Goal: Task Accomplishment & Management: Complete application form

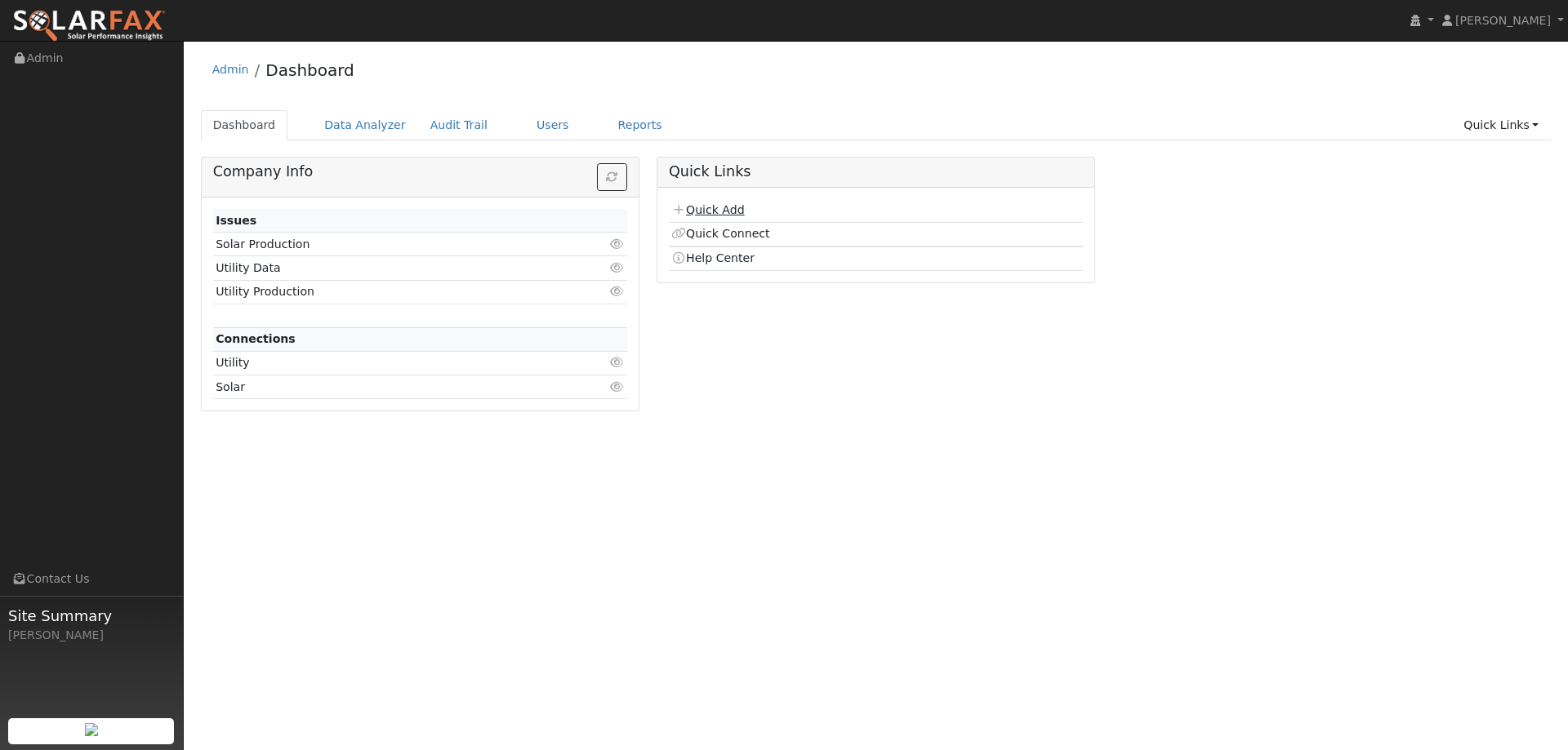
click at [710, 208] on link "Quick Add" at bounding box center [707, 209] width 73 height 13
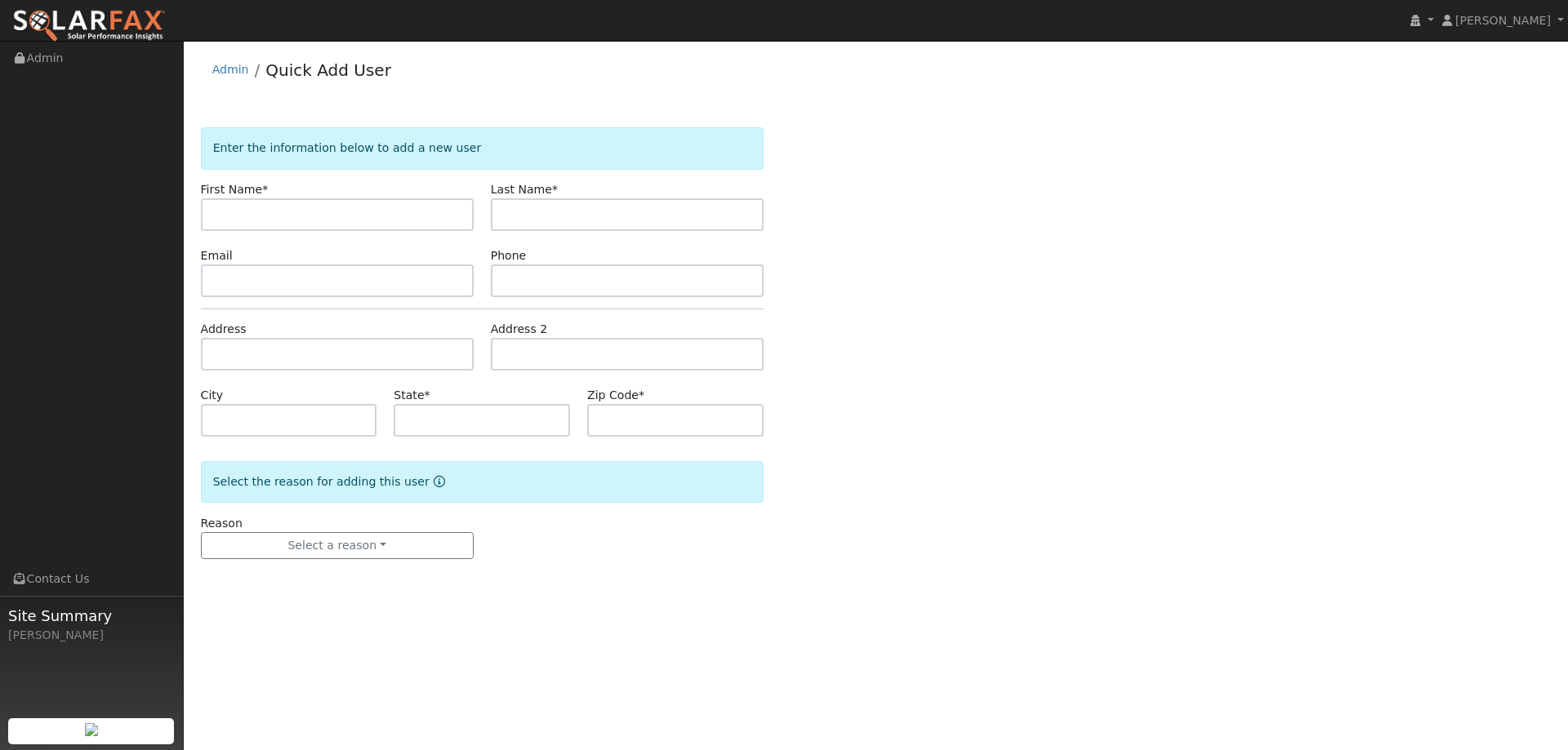
click at [399, 210] on input "text" at bounding box center [337, 214] width 273 height 32
type input "Blake"
click at [528, 217] on input "text" at bounding box center [627, 214] width 273 height 32
paste input "Boerlin"
type input "Boerlin"
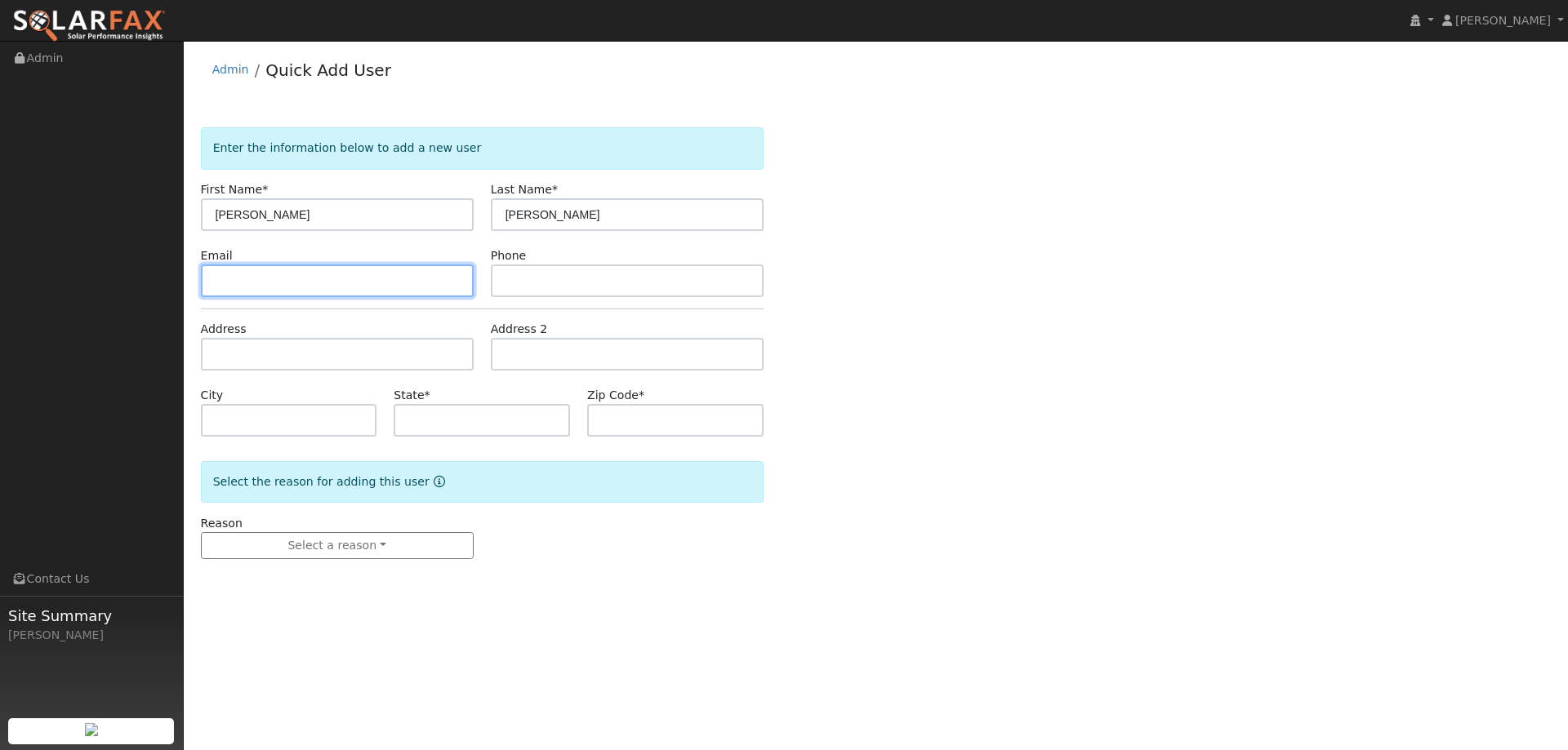
click at [444, 275] on input "text" at bounding box center [337, 281] width 273 height 32
paste input "aascaletti@gmail.com"
type input "aascaletti@gmail.com"
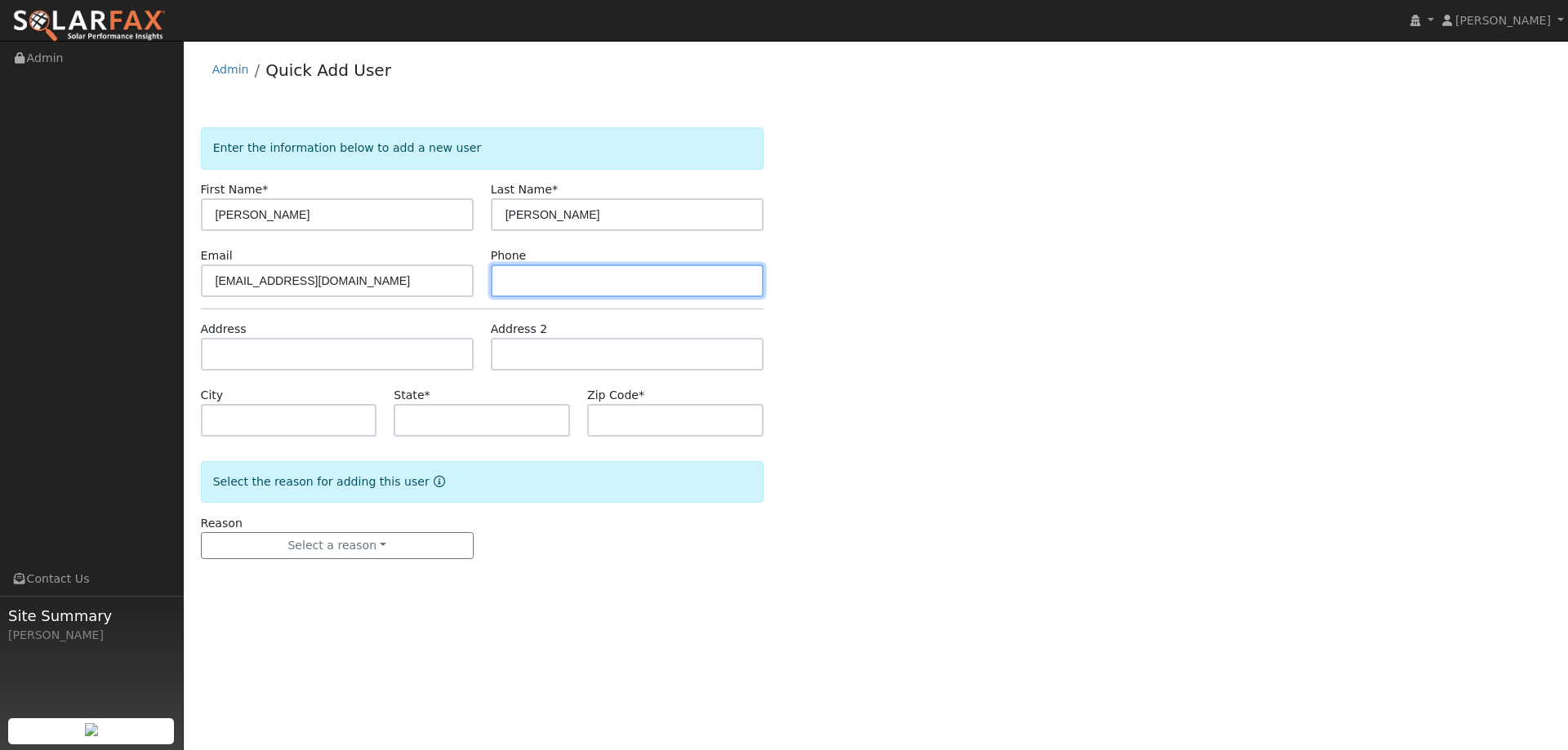
click at [616, 275] on input "text" at bounding box center [627, 281] width 273 height 32
paste input "(916) 765-6356"
type input "(916) 765-6356"
drag, startPoint x: 353, startPoint y: 371, endPoint x: 387, endPoint y: 342, distance: 44.7
click at [353, 366] on form "Enter the information below to add a new user First Name * Blake Last Name * Bo…" at bounding box center [481, 359] width 562 height 464
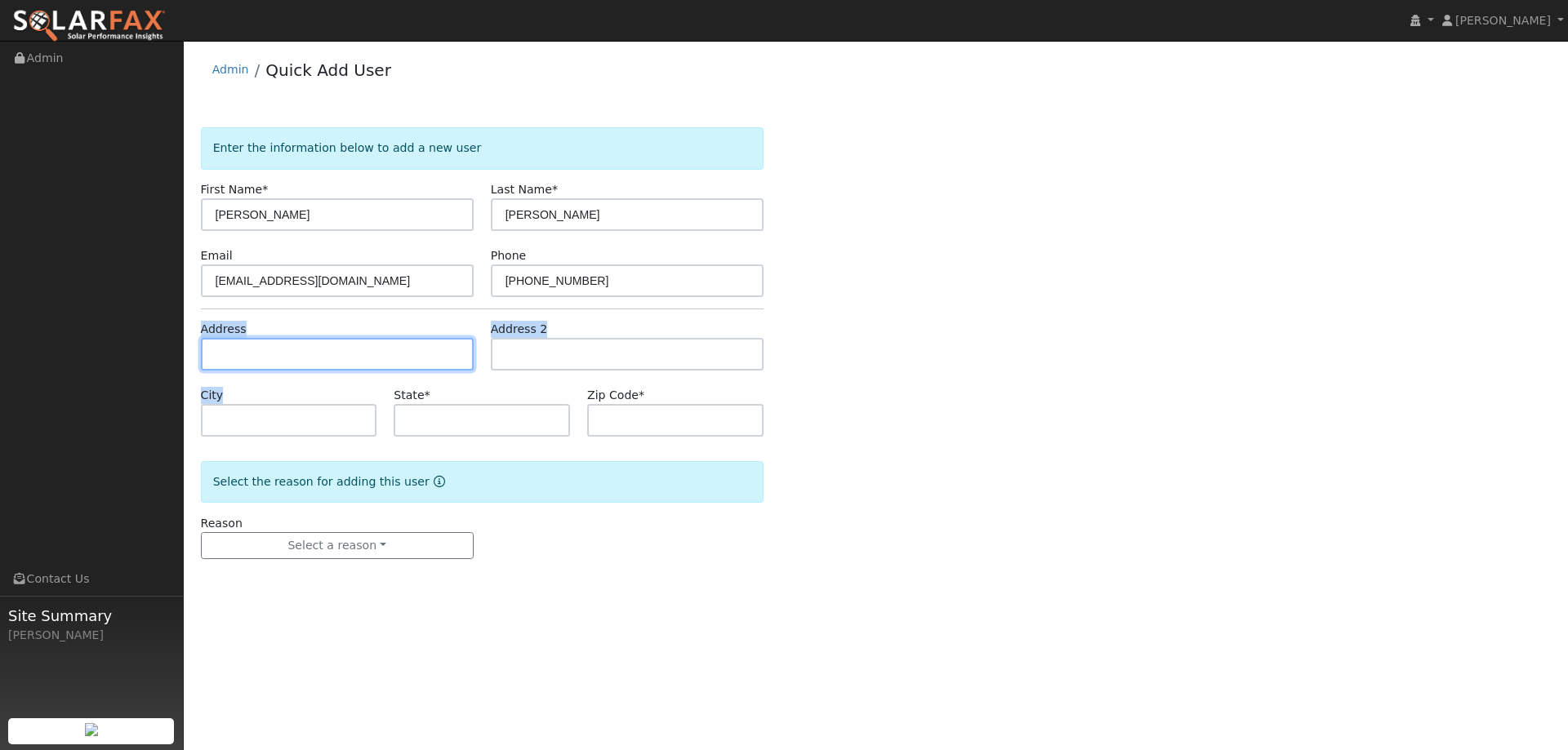
click at [326, 352] on input "text" at bounding box center [337, 354] width 273 height 32
paste input "3068 Twin Oaks Road"
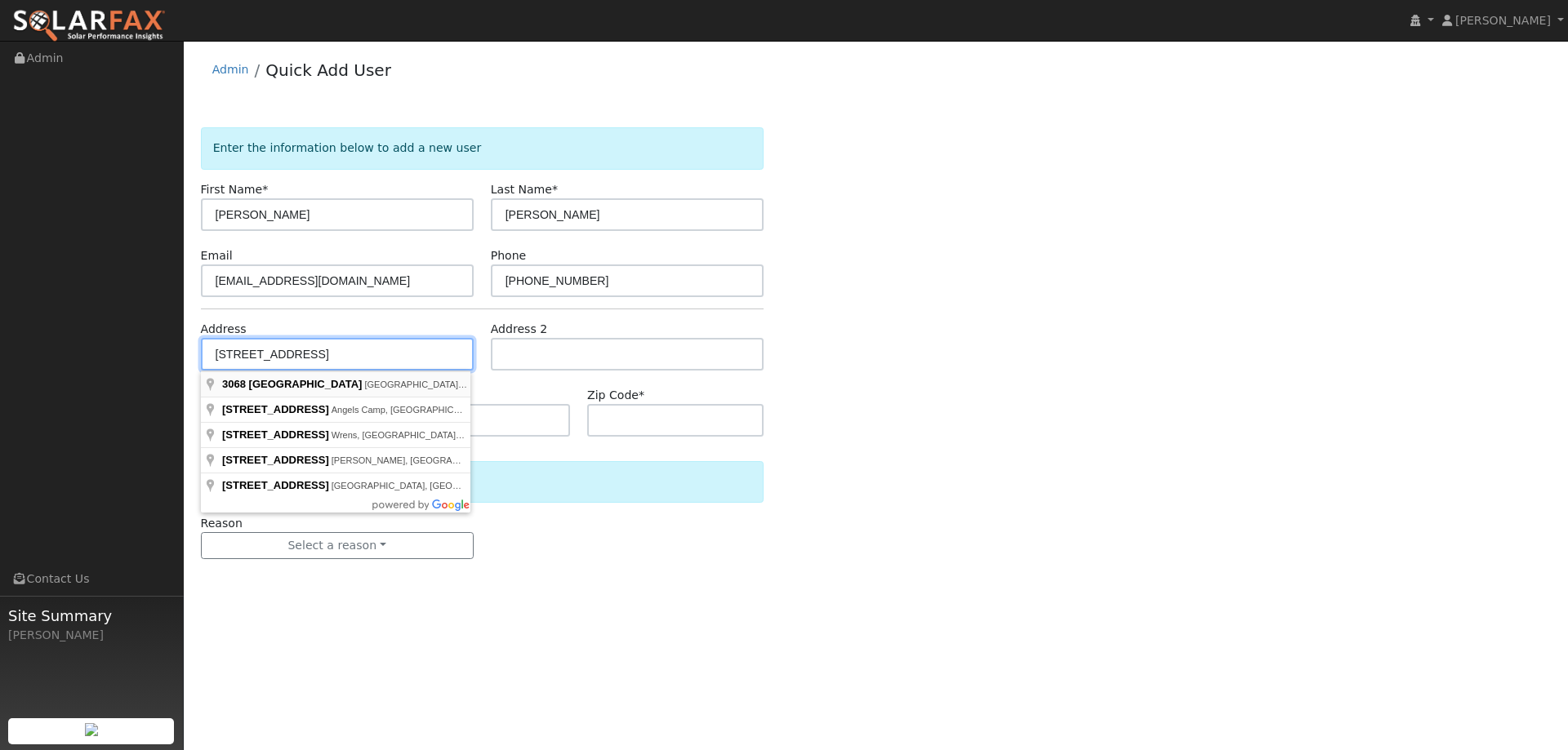
type input "3068 Twin Oaks Road"
type input "Cameron Park"
type input "CA"
type input "95682"
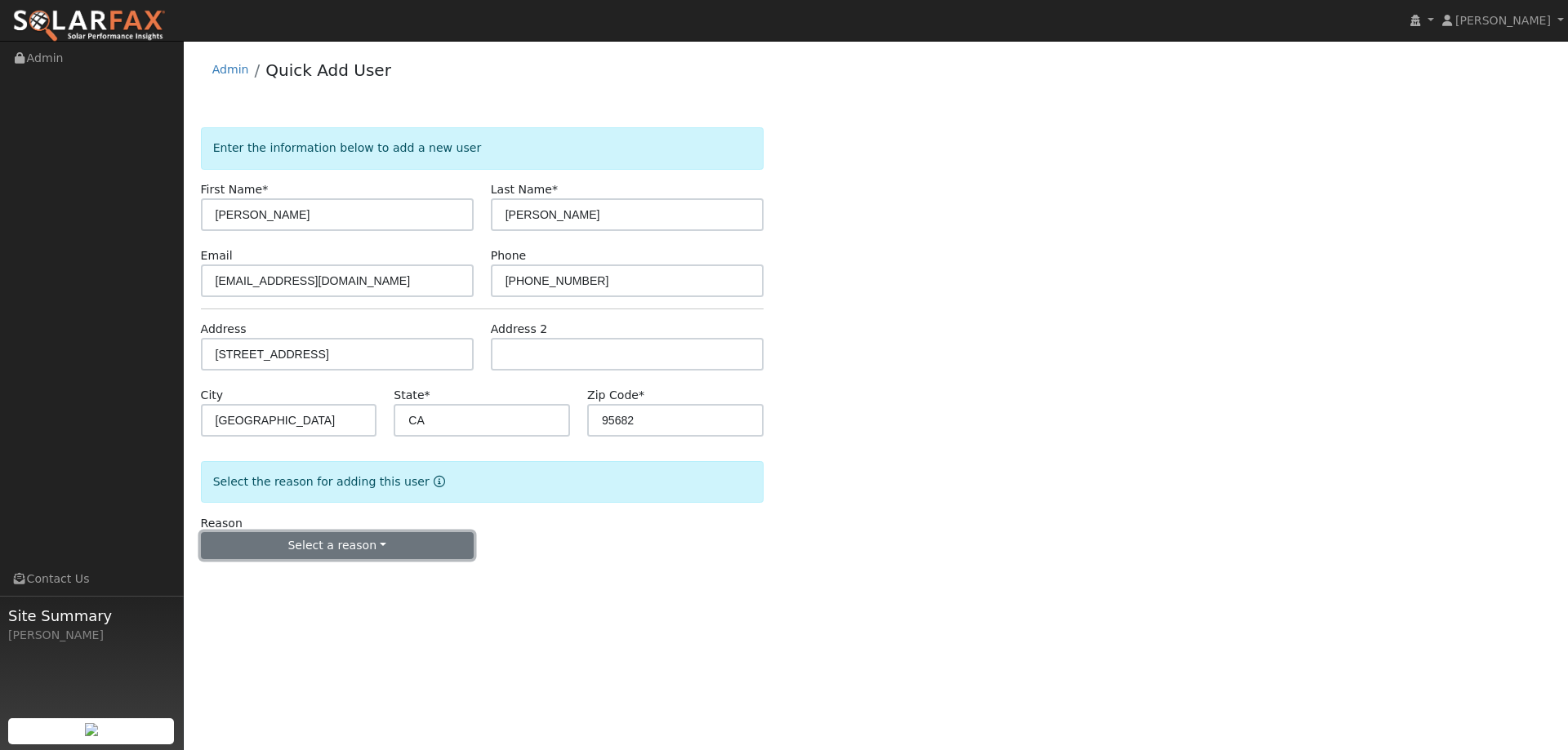
click at [376, 543] on button "Select a reason" at bounding box center [337, 546] width 273 height 28
click at [302, 573] on link "New lead" at bounding box center [291, 579] width 180 height 23
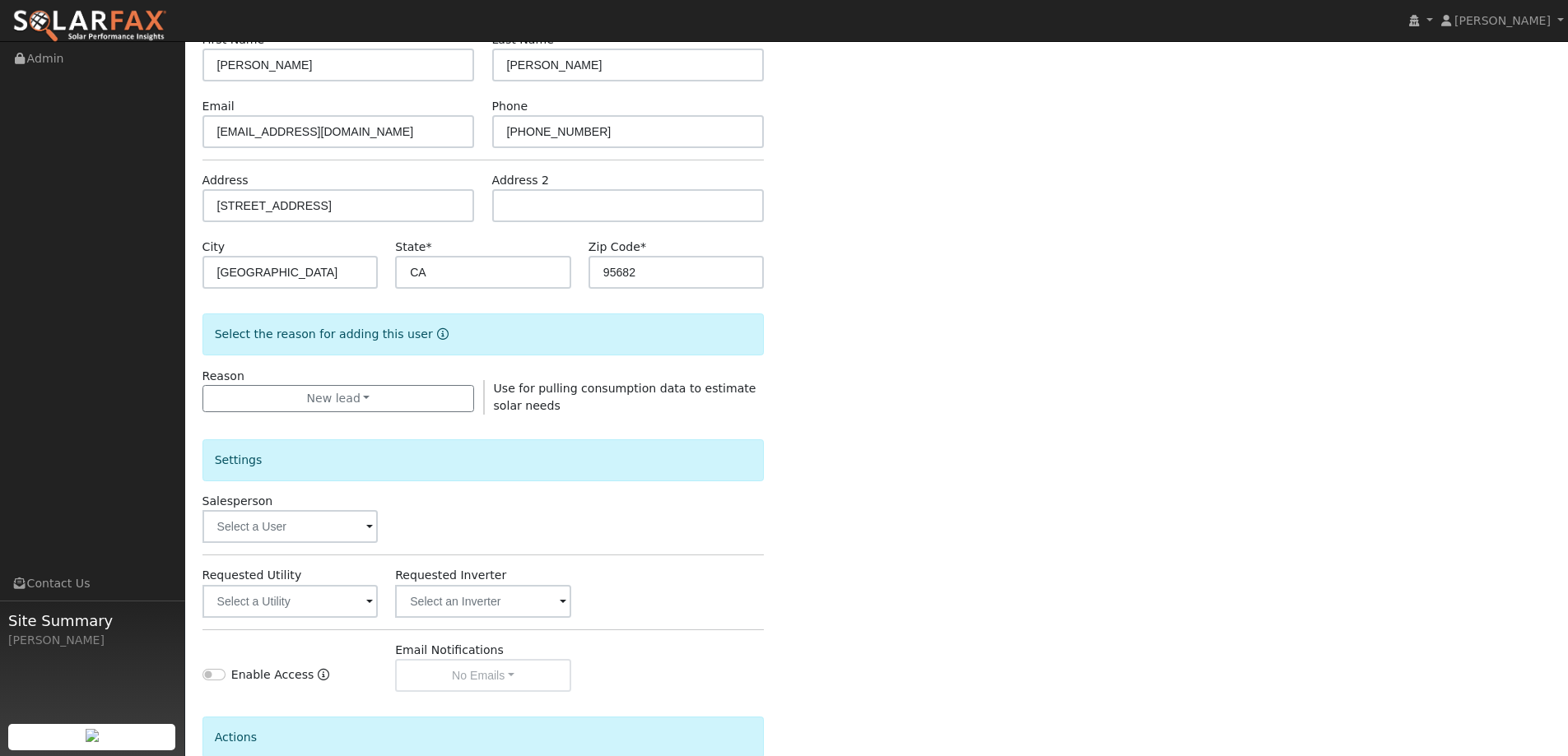
scroll to position [310, 0]
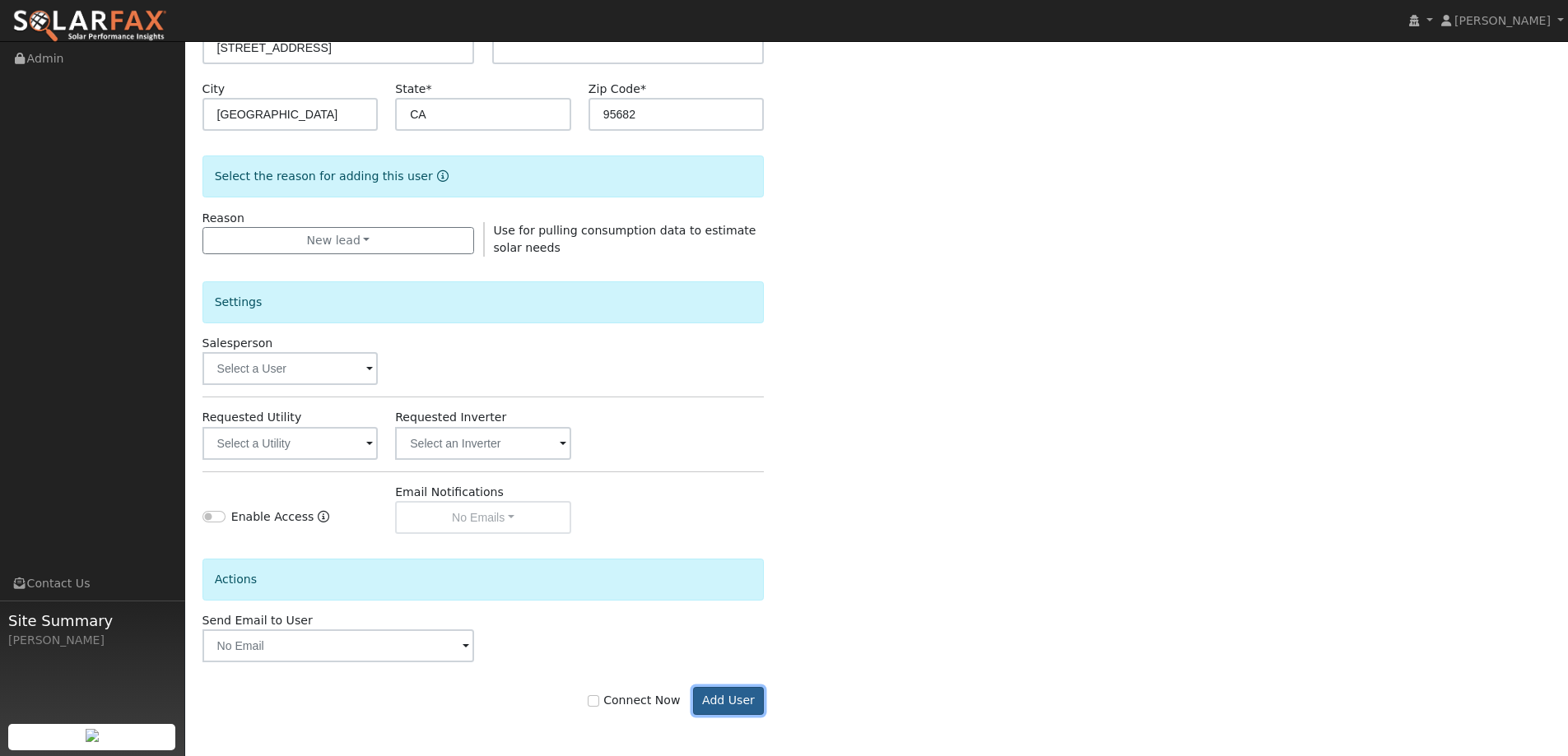
click at [717, 709] on button "Add User" at bounding box center [729, 701] width 71 height 28
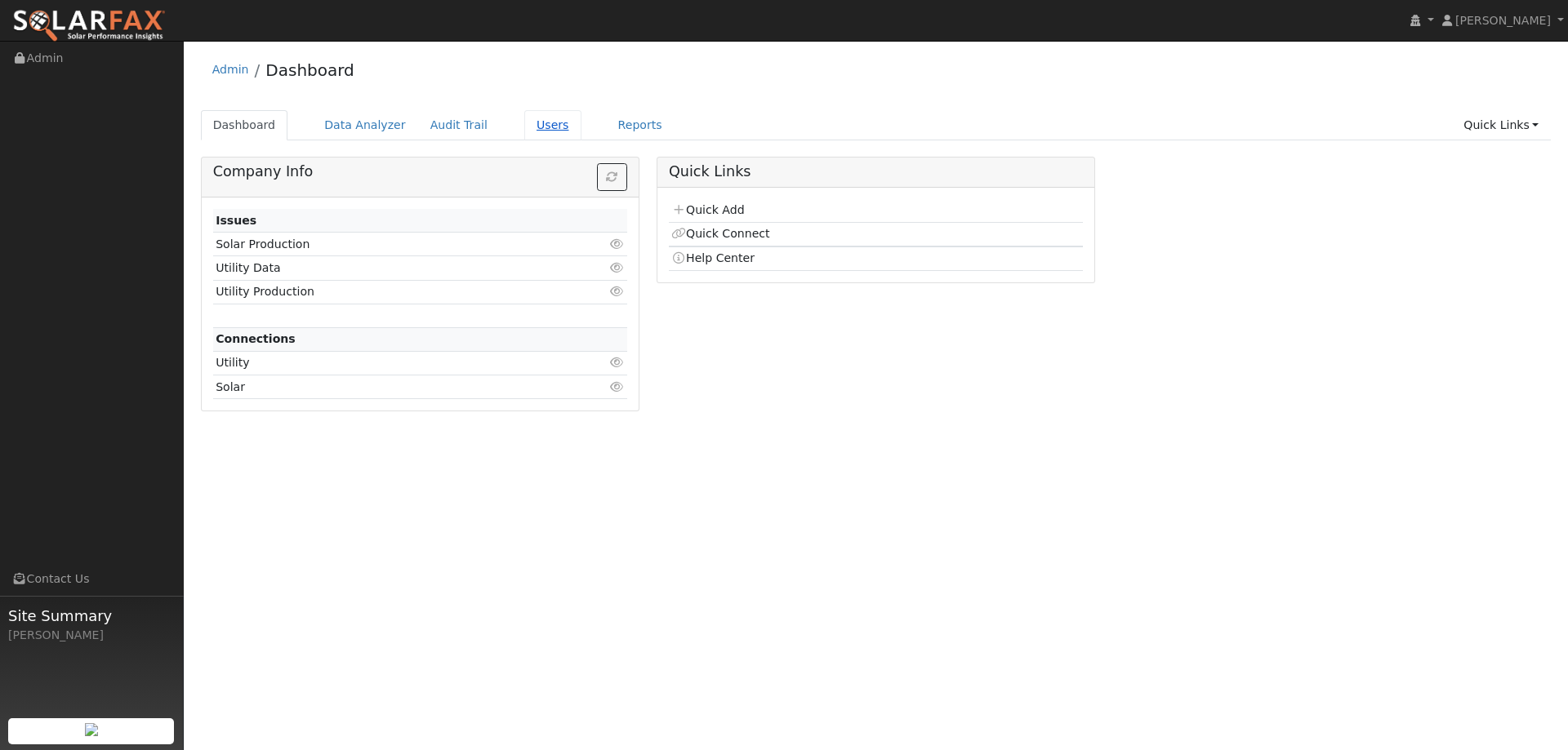
click at [539, 131] on link "Users" at bounding box center [552, 125] width 57 height 30
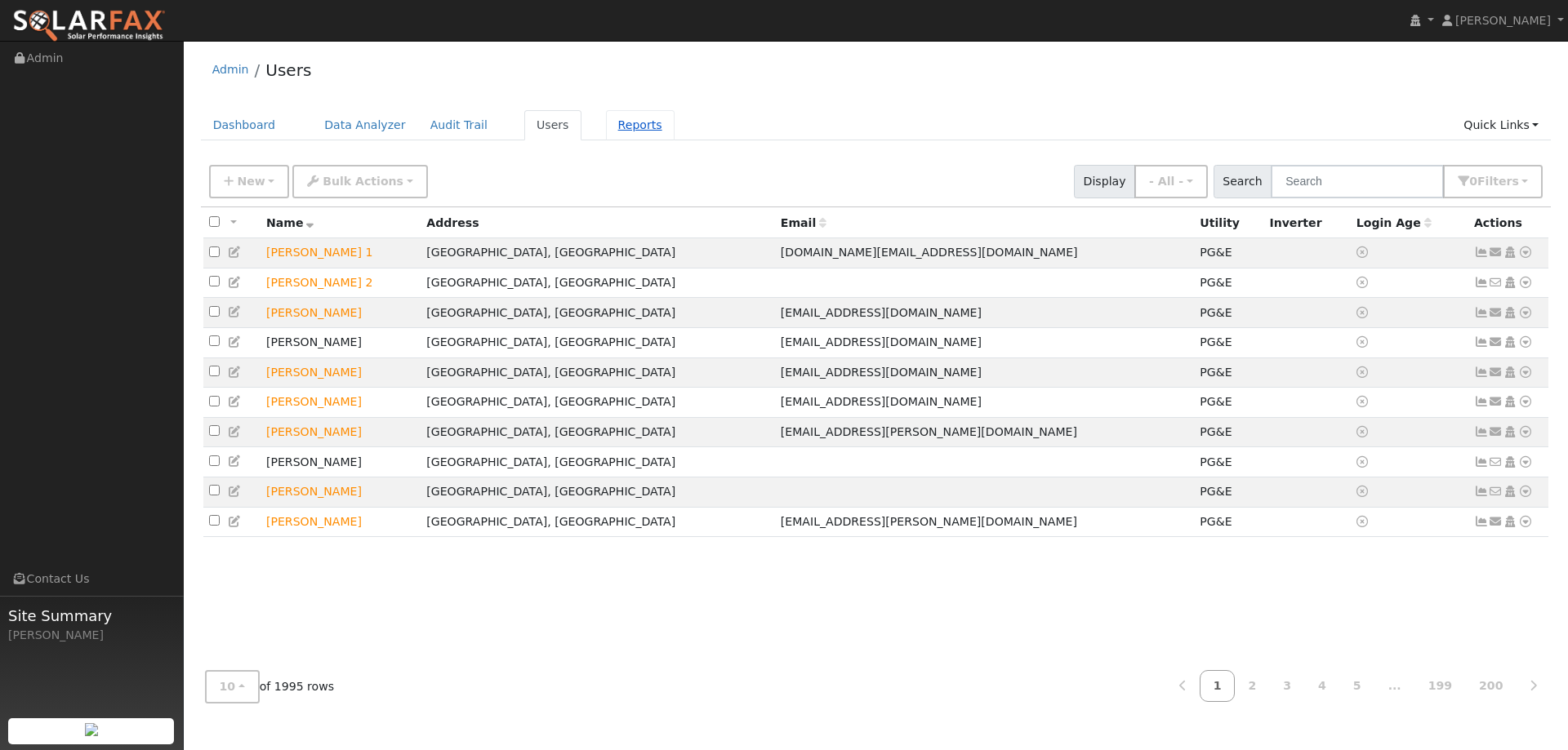
click at [622, 124] on link "Reports" at bounding box center [640, 125] width 68 height 30
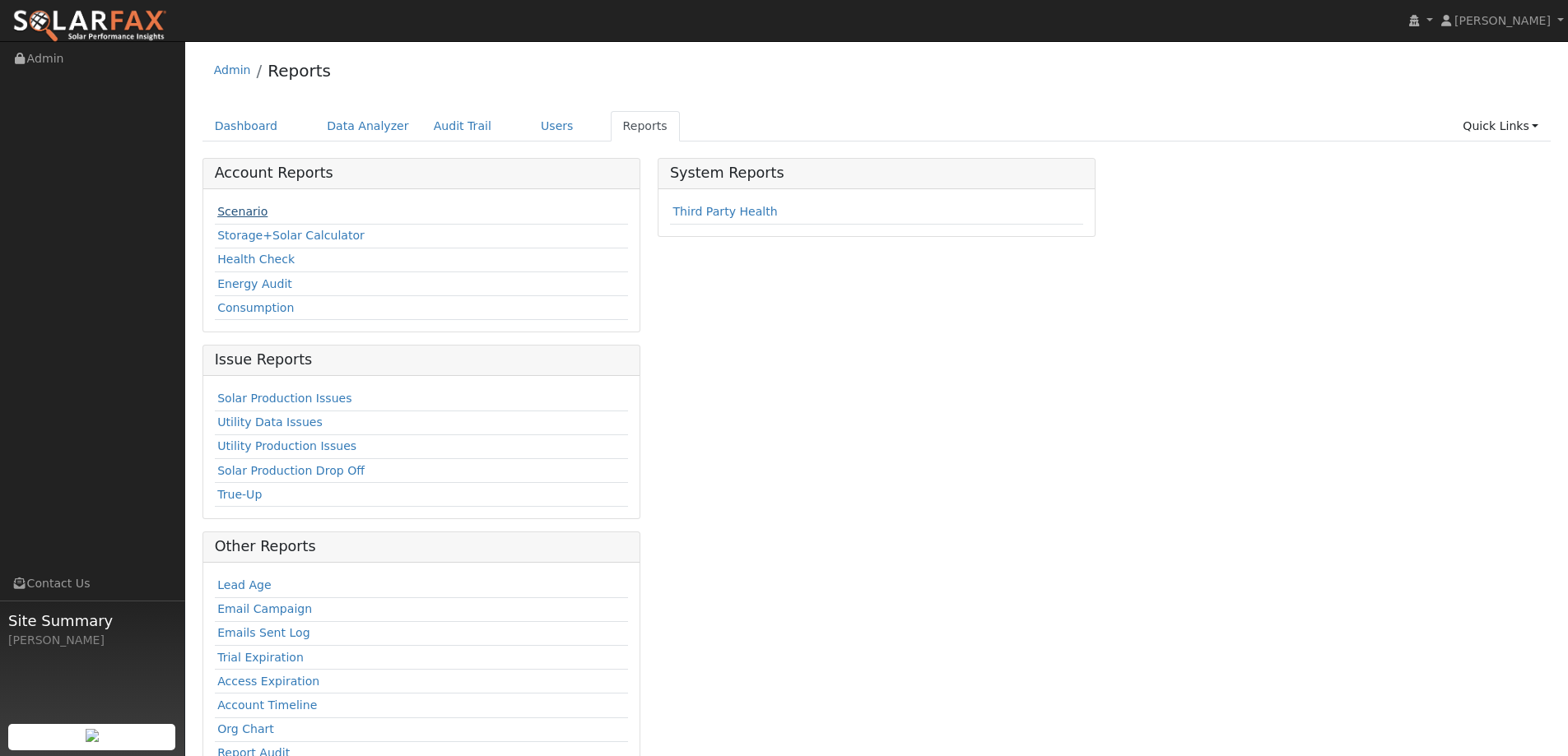
click at [254, 213] on link "Scenario" at bounding box center [243, 211] width 50 height 13
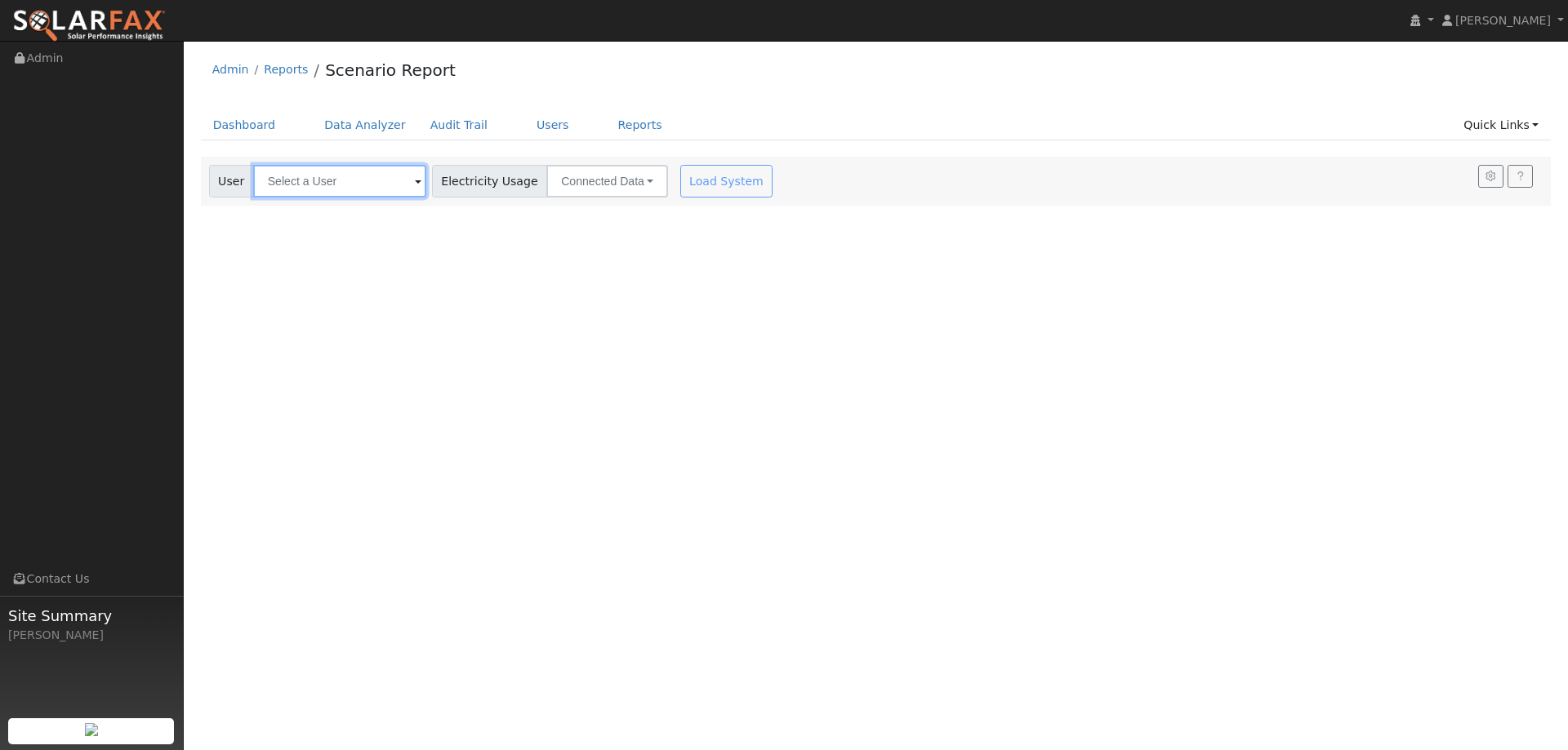
click at [307, 177] on input "text" at bounding box center [340, 181] width 173 height 32
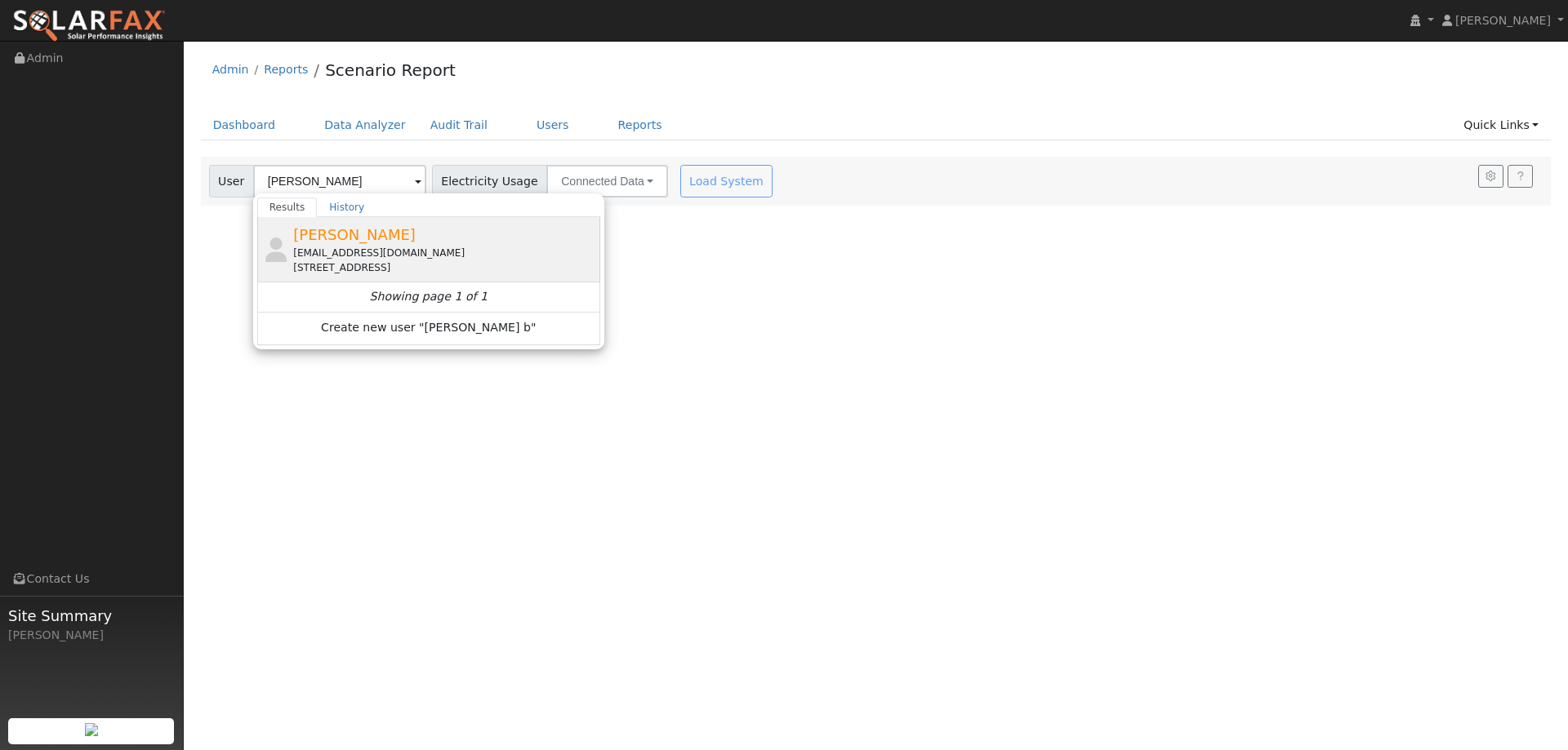
click at [367, 253] on div "aascaletti@gmail.com" at bounding box center [444, 253] width 303 height 15
type input "Blake Boerlin"
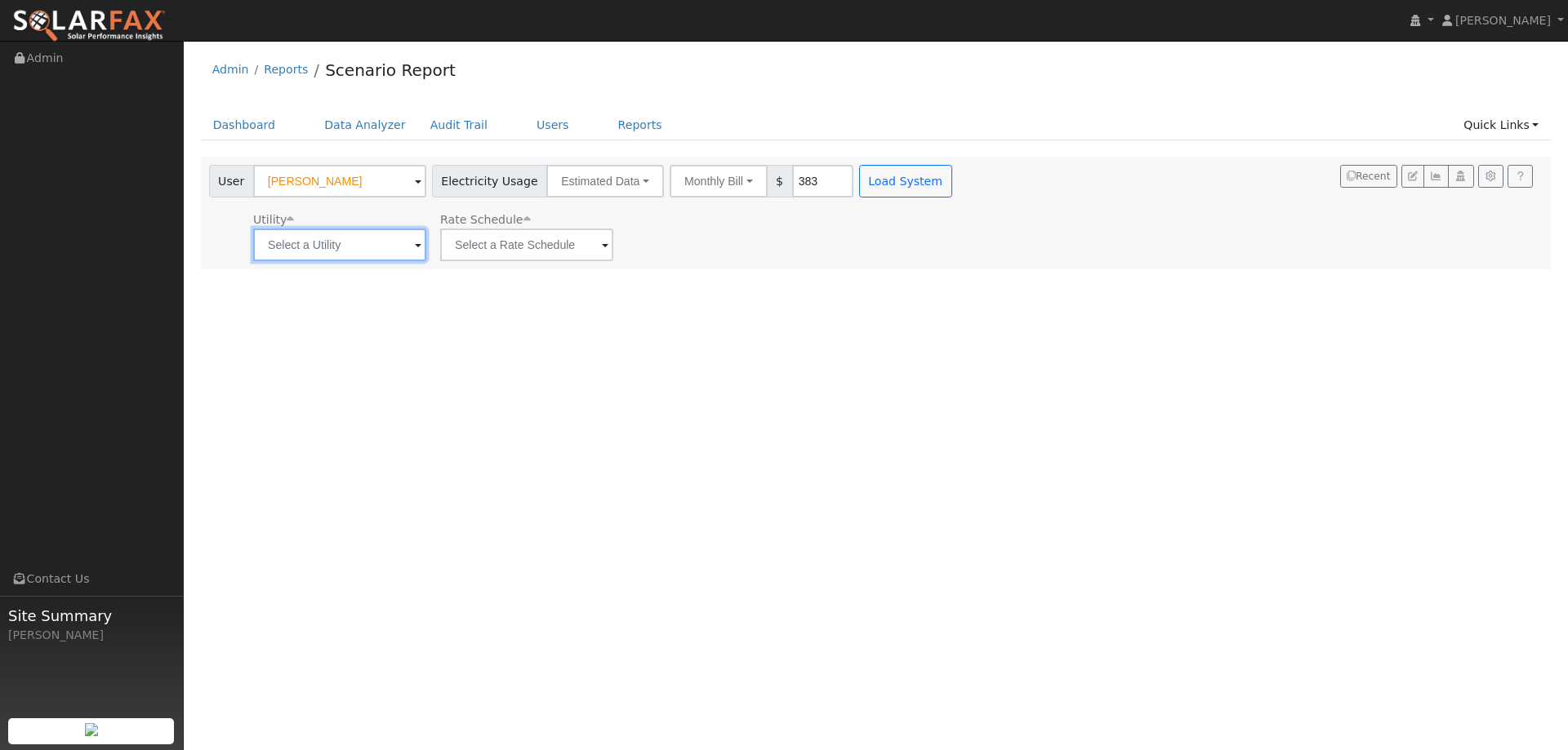
click at [331, 247] on input "text" at bounding box center [340, 245] width 173 height 32
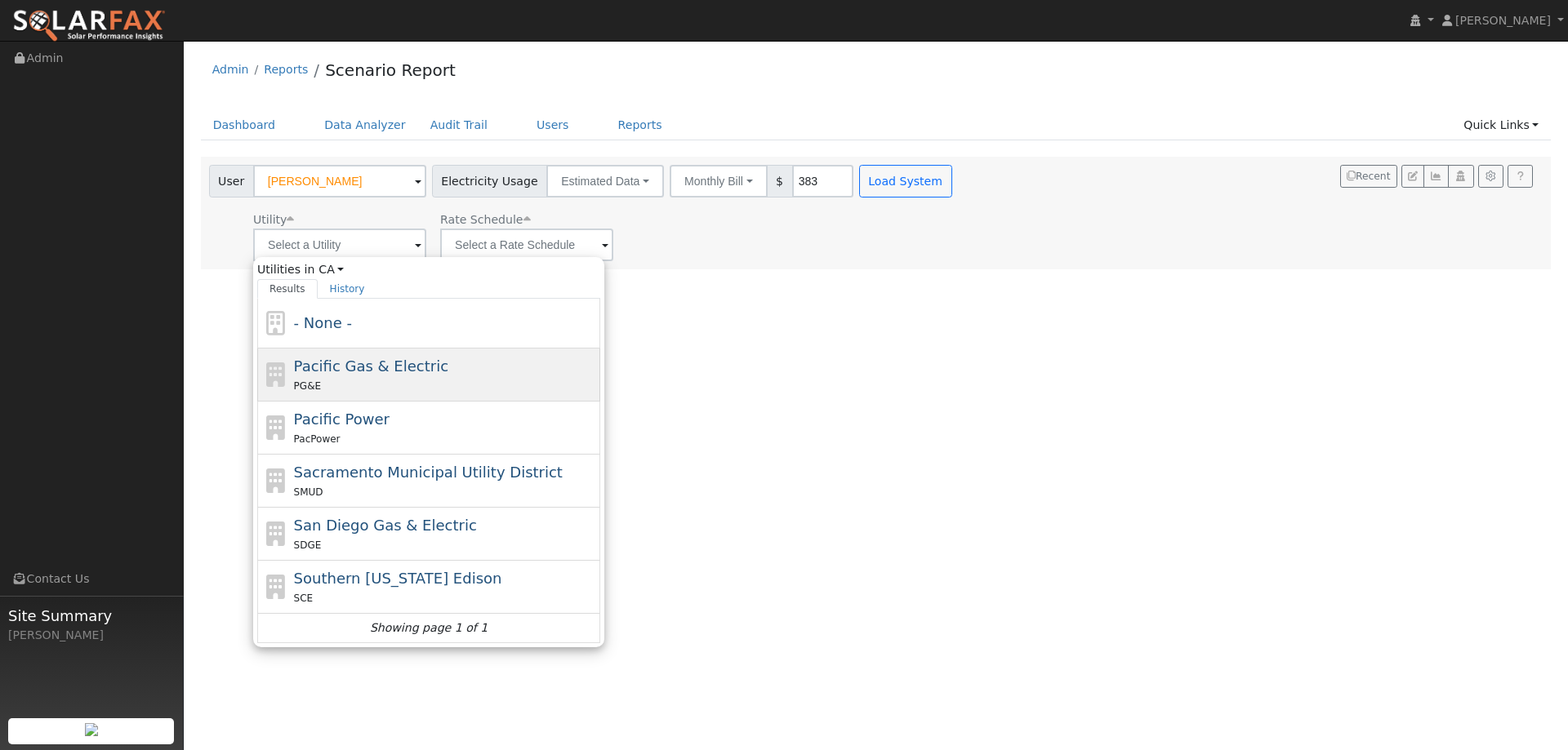
click at [455, 382] on div "PG&E" at bounding box center [445, 386] width 303 height 17
type input "Pacific Gas & Electric"
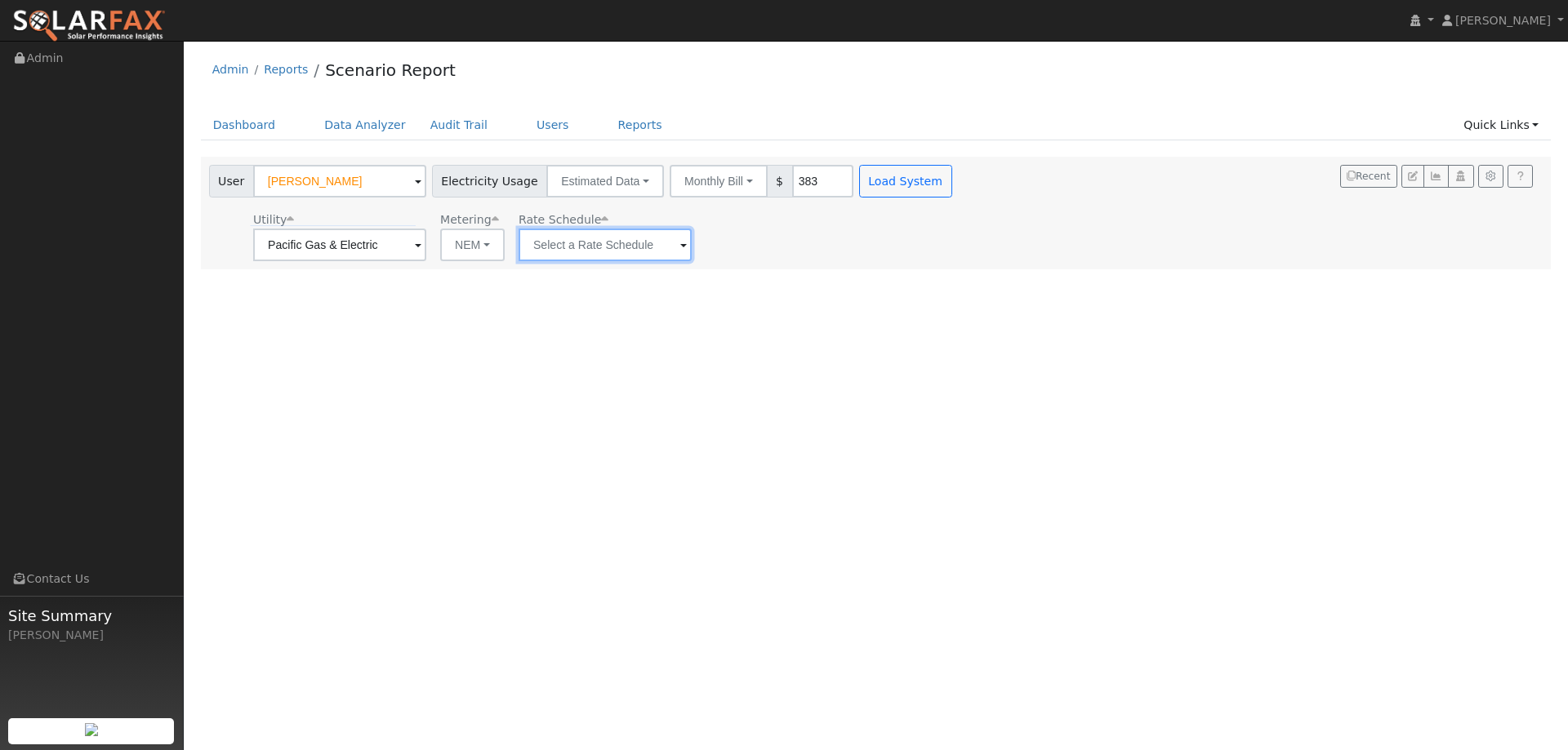
click at [587, 232] on input "text" at bounding box center [605, 245] width 173 height 32
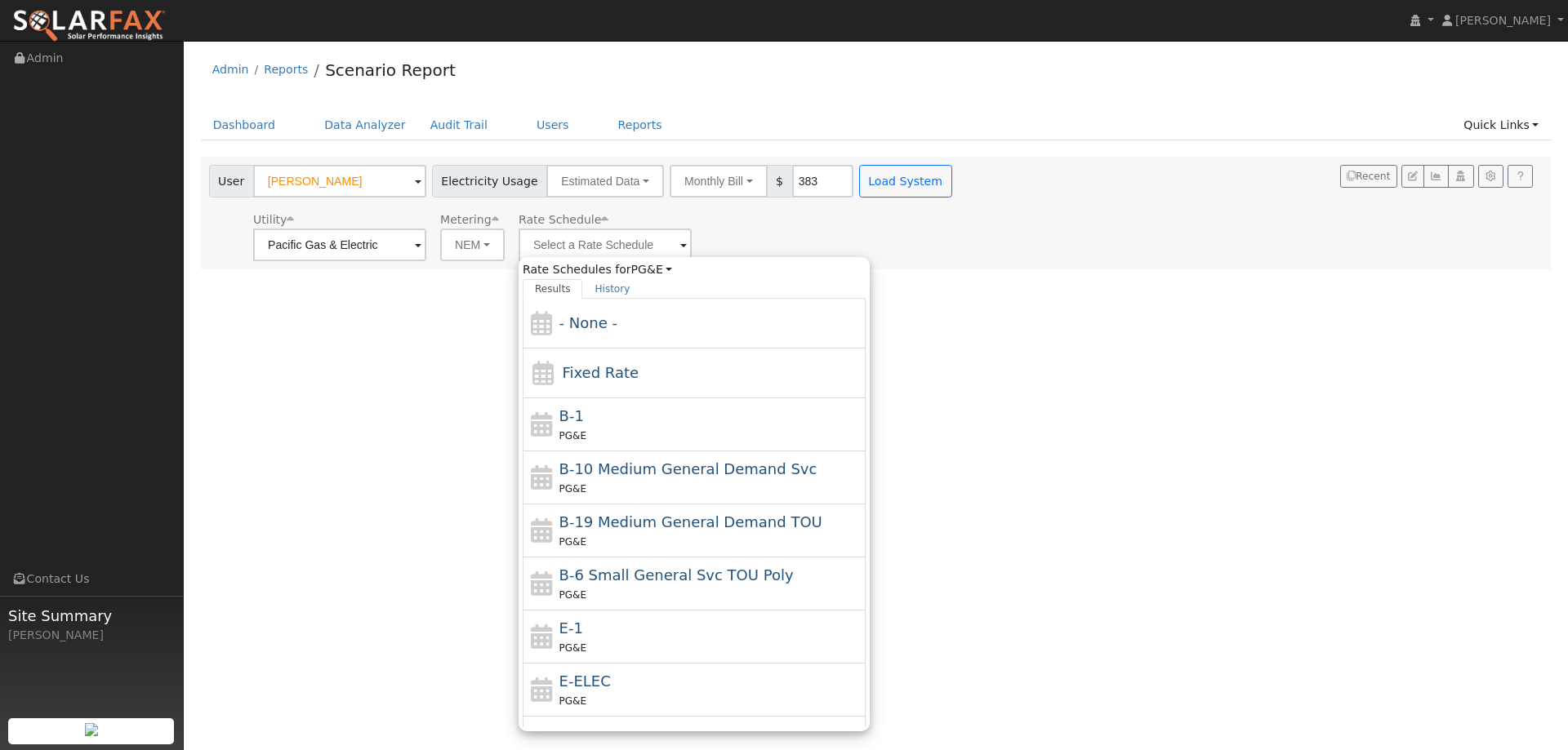
click at [599, 643] on div "PG&E" at bounding box center [710, 648] width 303 height 17
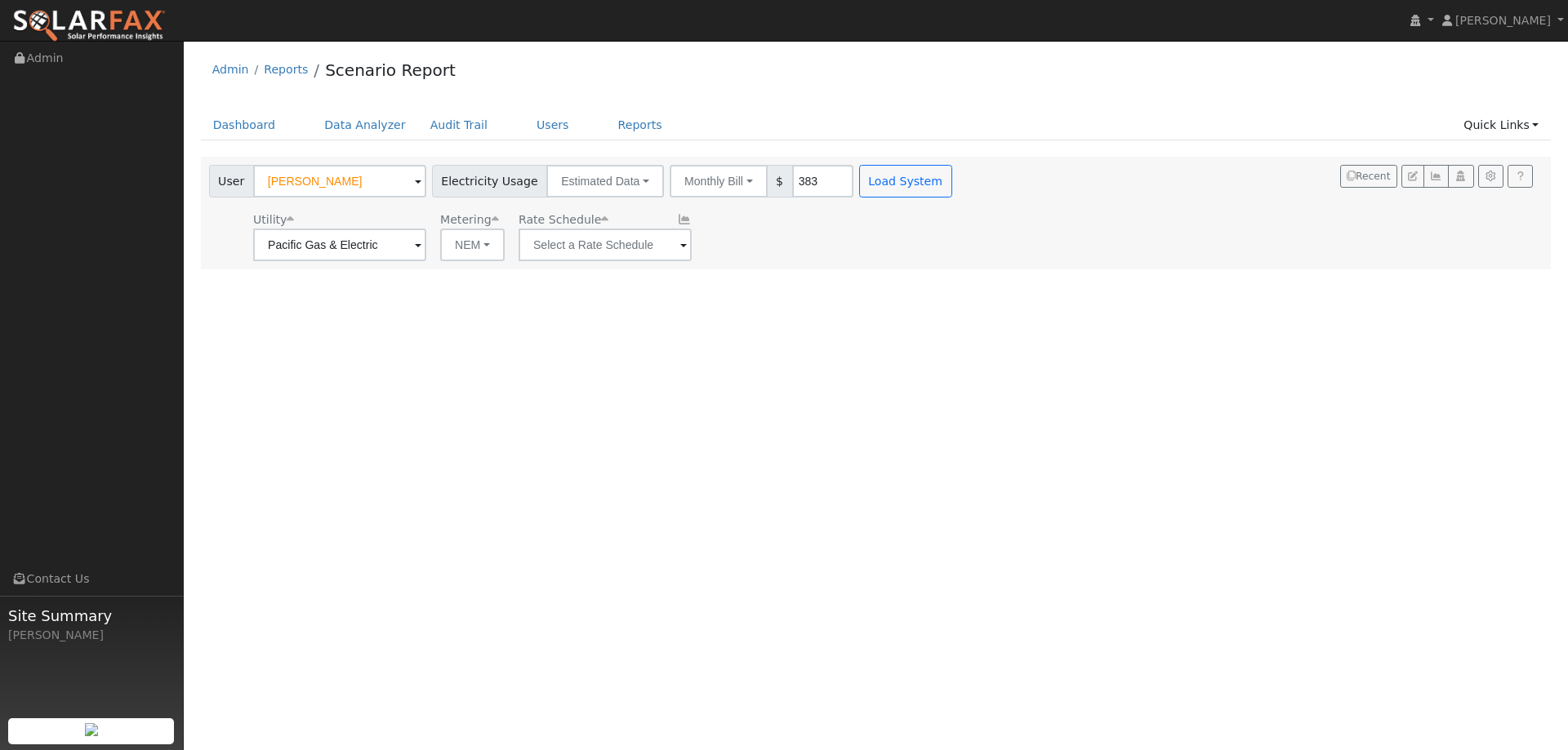
type input "E-1"
click at [878, 187] on button "Load System" at bounding box center [905, 181] width 93 height 32
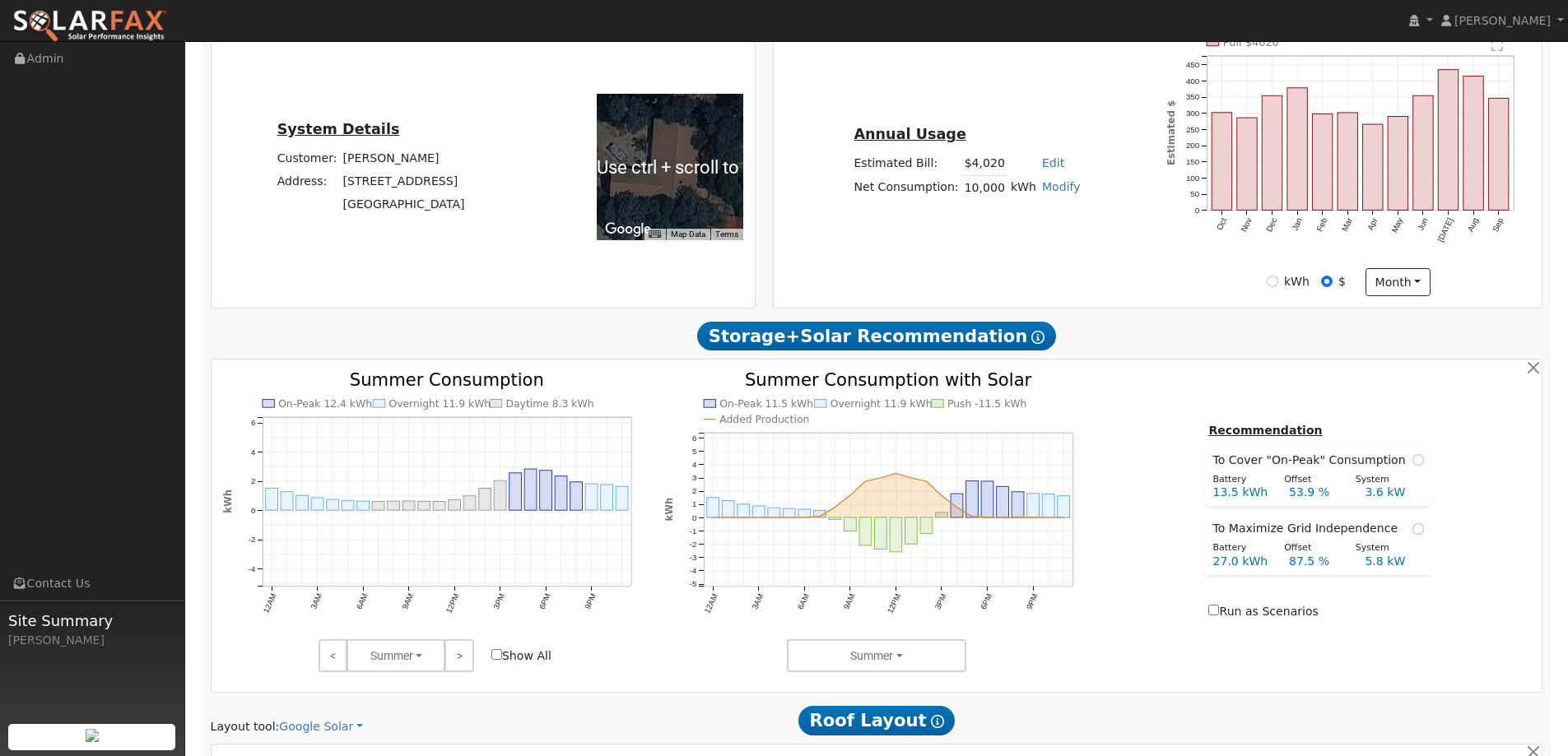
scroll to position [741, 0]
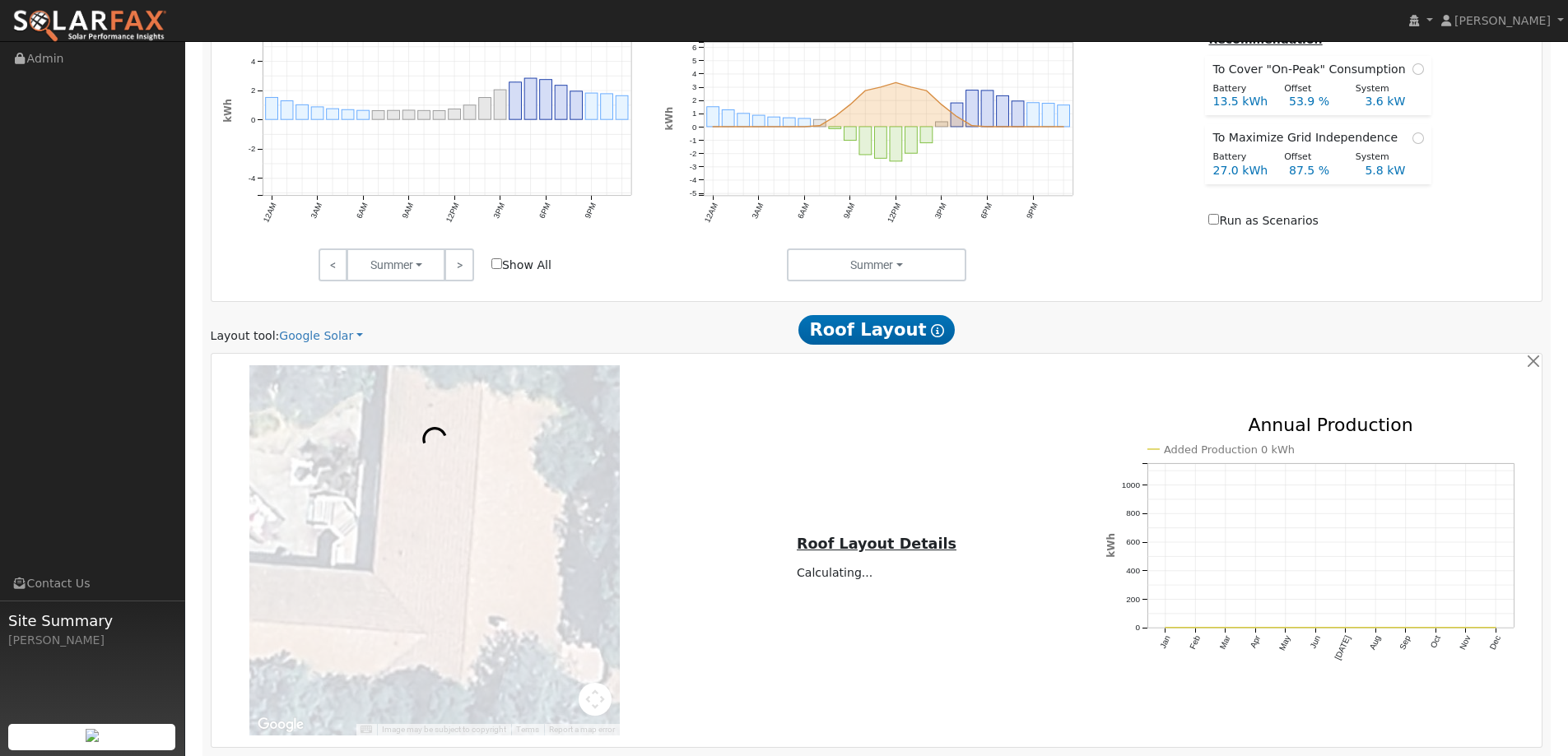
drag, startPoint x: 341, startPoint y: 338, endPoint x: 335, endPoint y: 352, distance: 15.2
click at [339, 337] on link "Google Solar" at bounding box center [321, 336] width 84 height 17
click at [333, 406] on link "Aurora" at bounding box center [332, 411] width 114 height 23
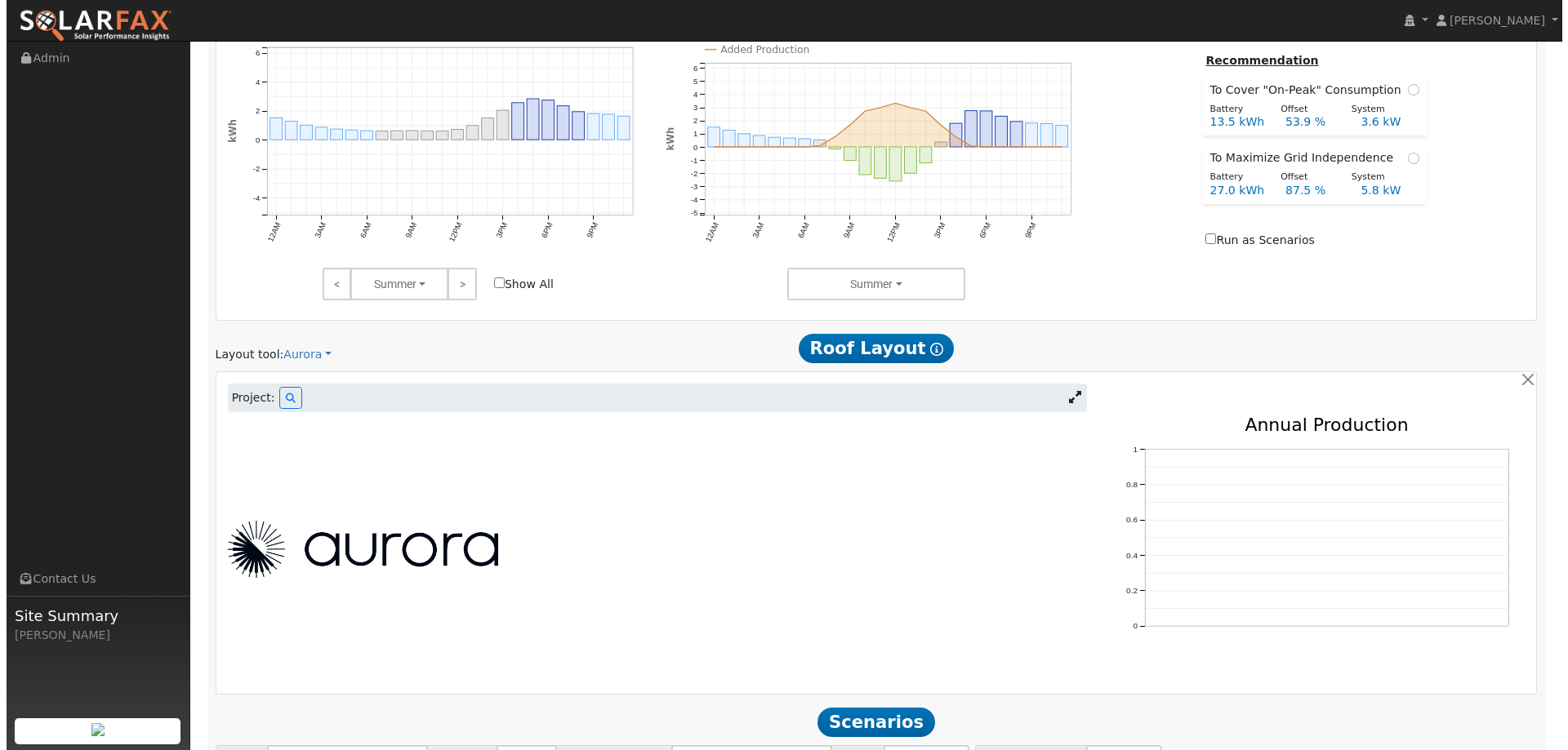
scroll to position [858, 0]
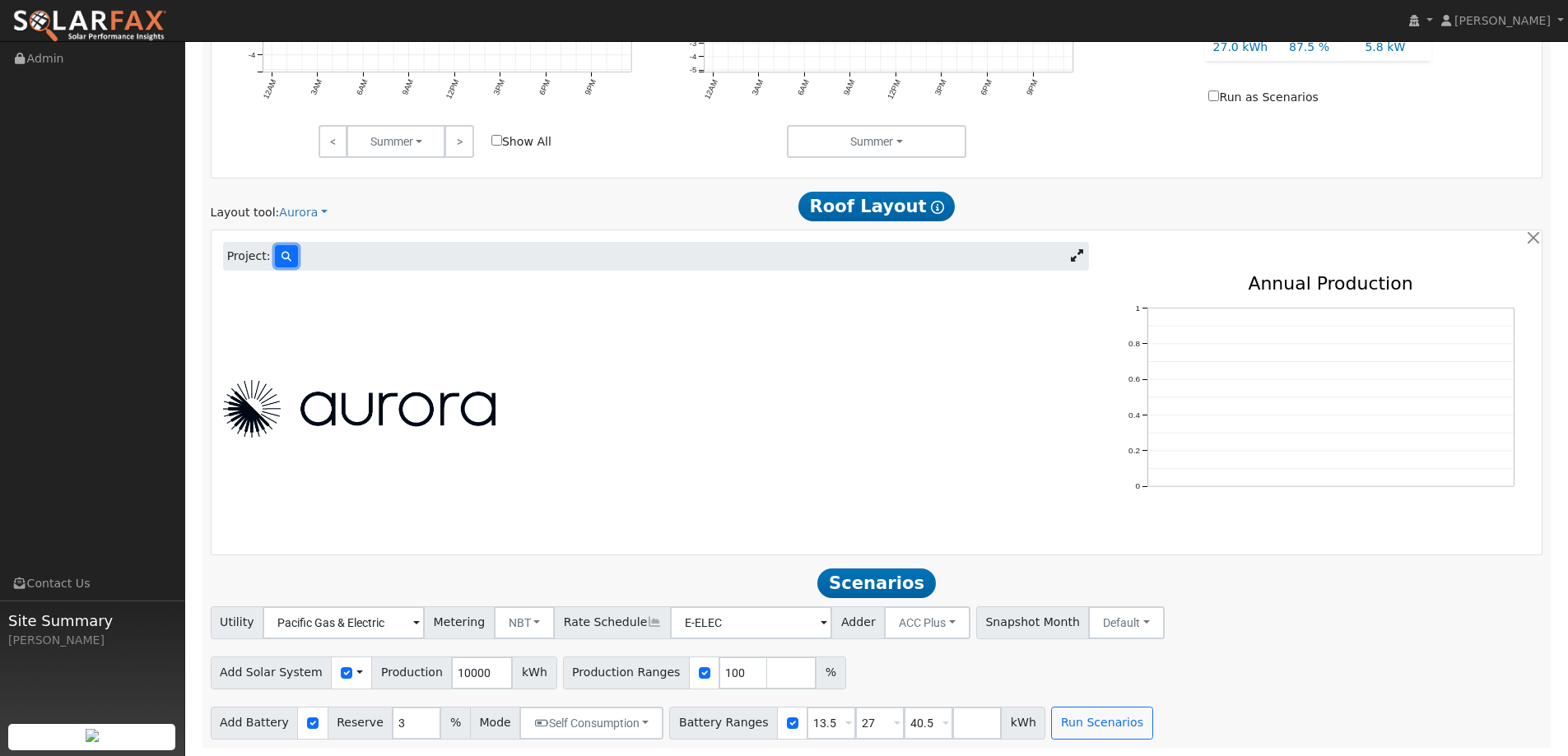
click at [284, 249] on button at bounding box center [286, 256] width 23 height 22
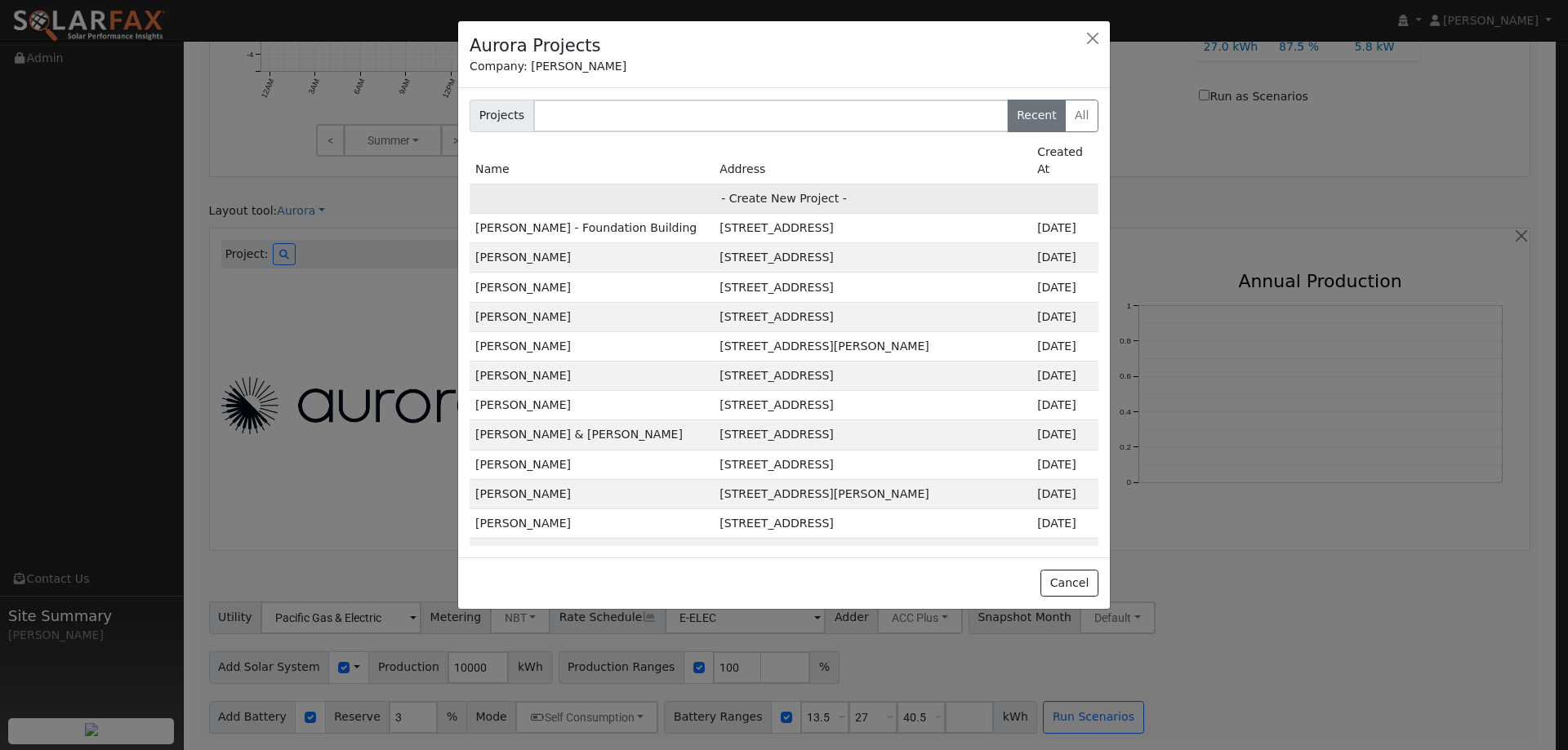
click at [689, 183] on td "- Create New Project -" at bounding box center [784, 198] width 629 height 29
type input "Blake Boerlin"
type input "3068 Twin Oaks Road"
type input "Cameron Park"
type input "CA"
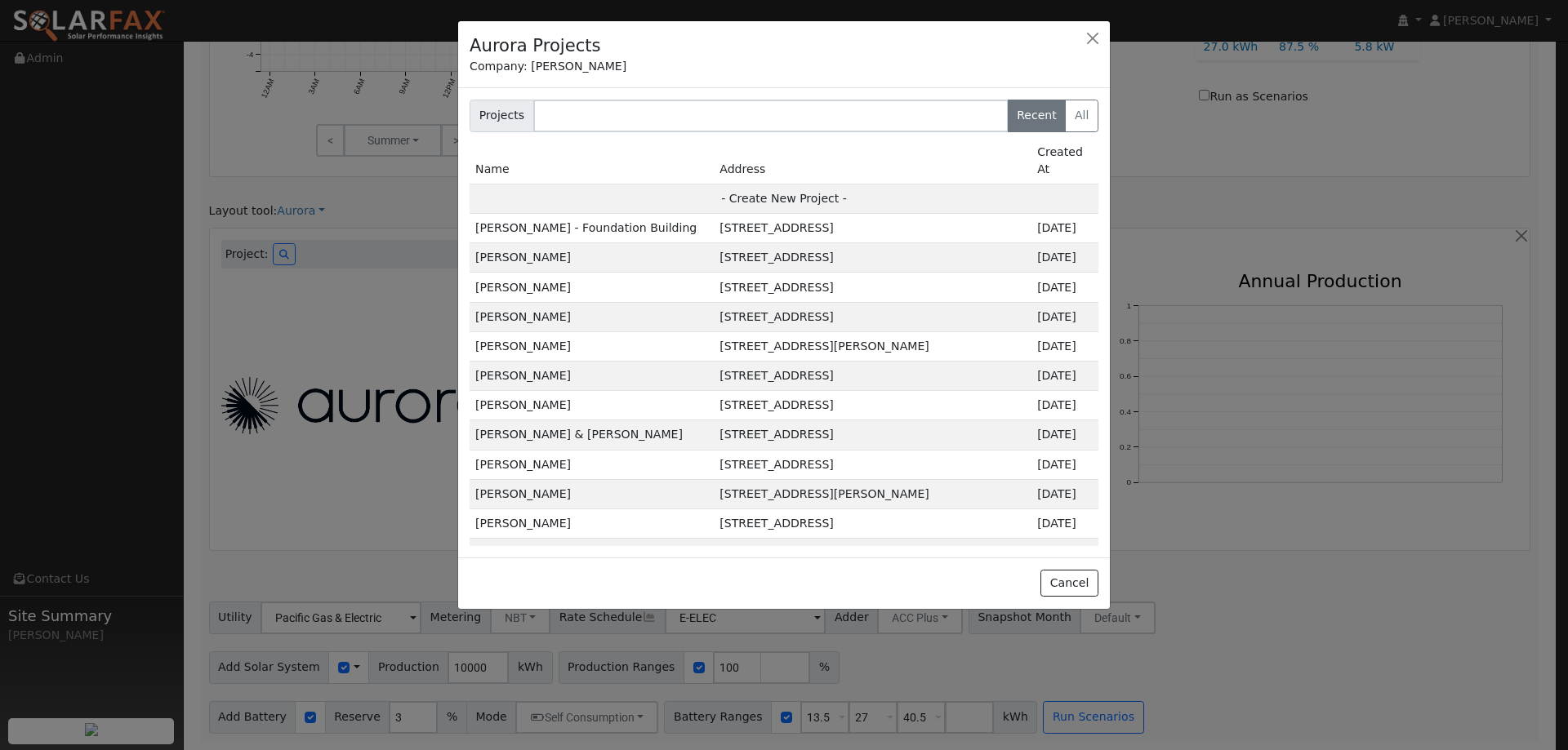
type input "95682"
type input "Design"
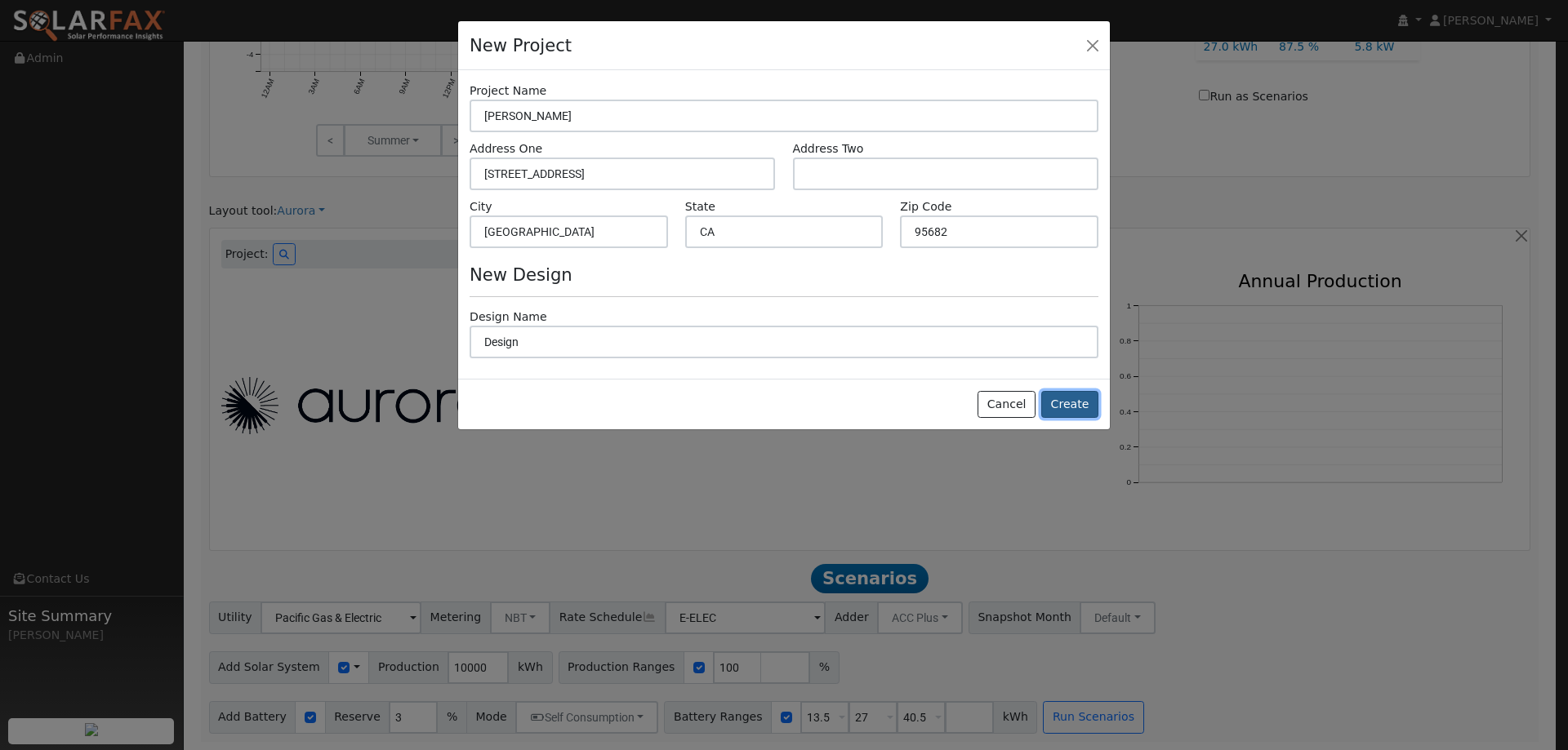
click at [1068, 399] on button "Create" at bounding box center [1070, 404] width 57 height 28
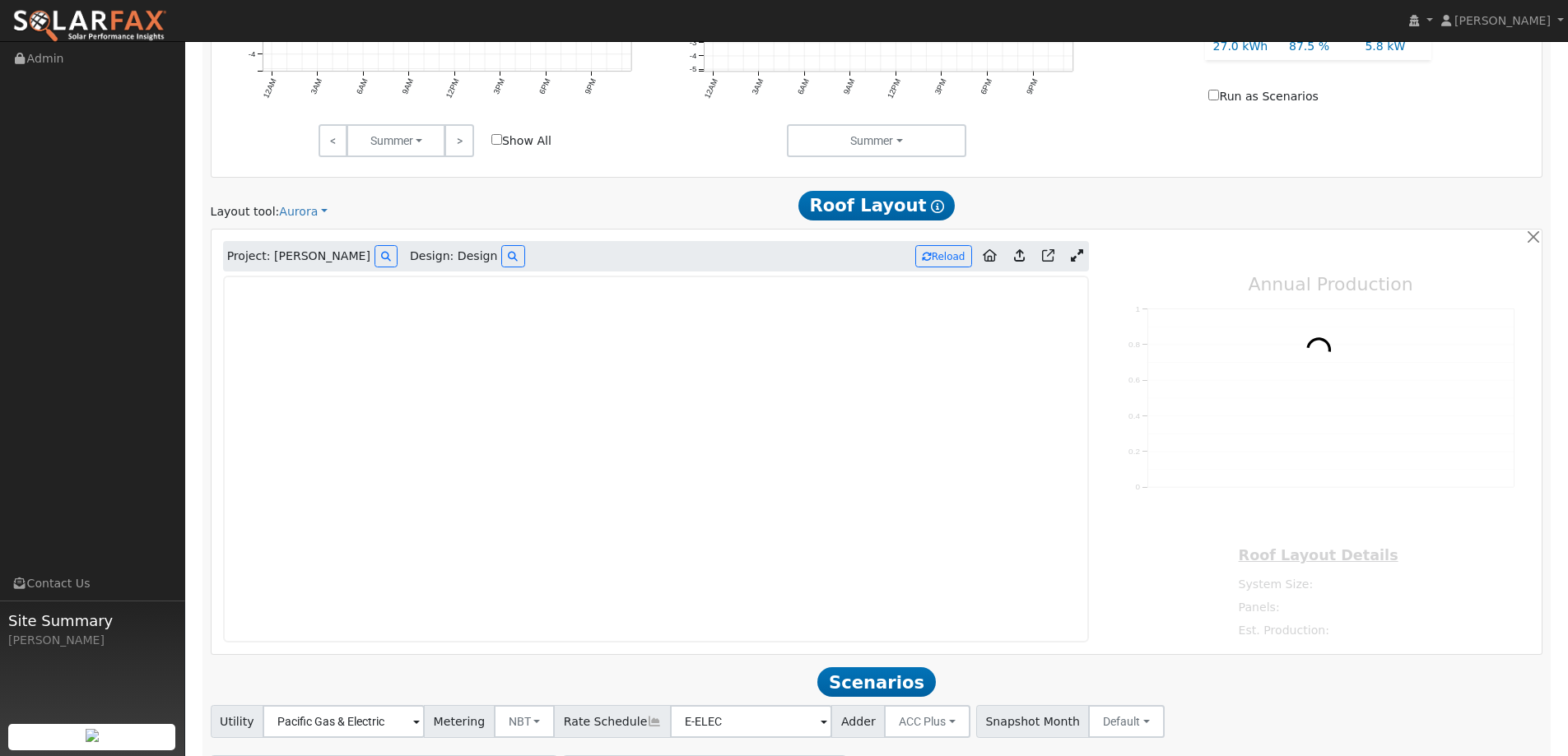
type input "0"
click at [90, 16] on img at bounding box center [89, 27] width 155 height 34
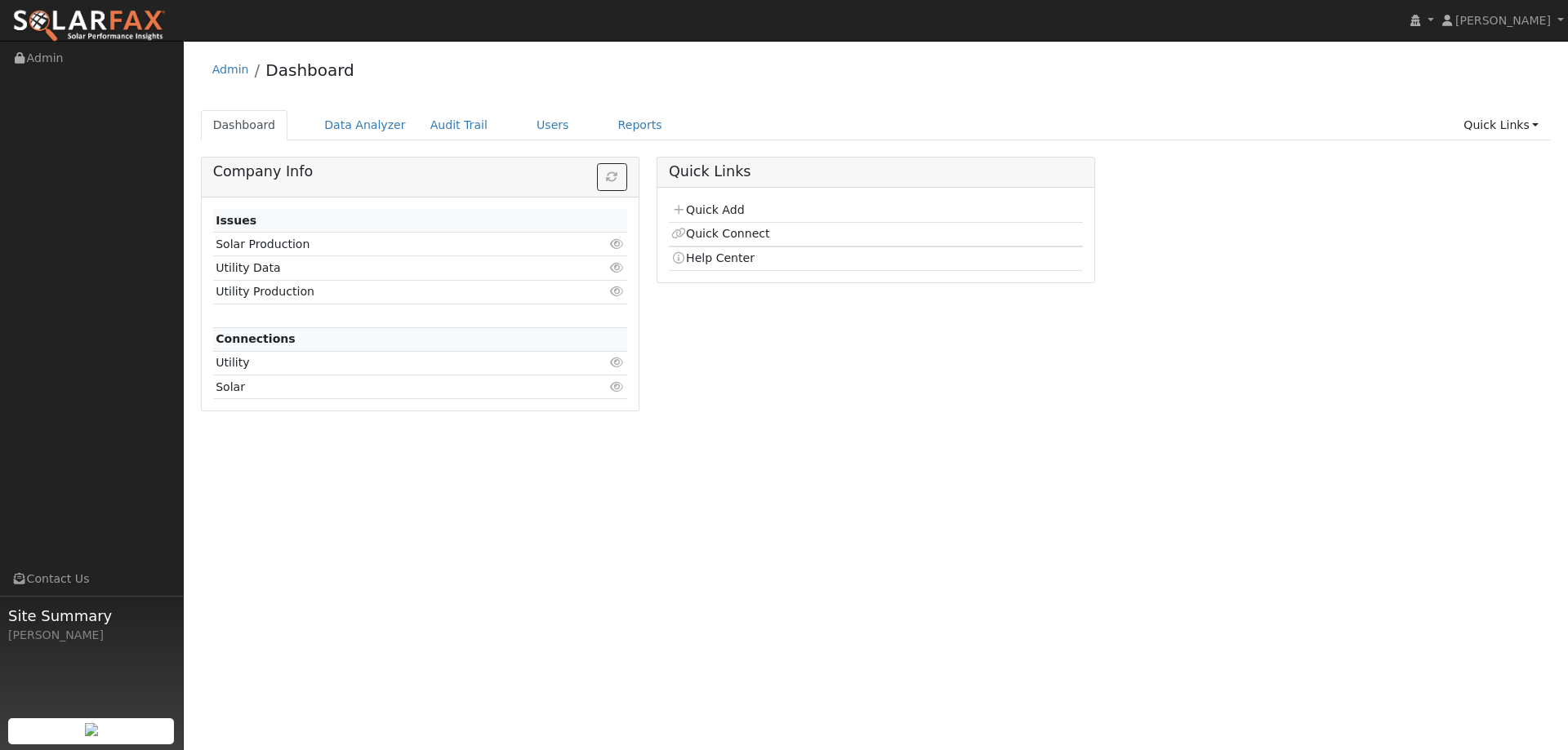
click at [553, 126] on ul "Dashboard Data Analyzer Audit Trail Users Reports Quick Links Quick Add Quick C…" at bounding box center [876, 125] width 1350 height 30
click at [527, 124] on link "Users" at bounding box center [552, 125] width 57 height 30
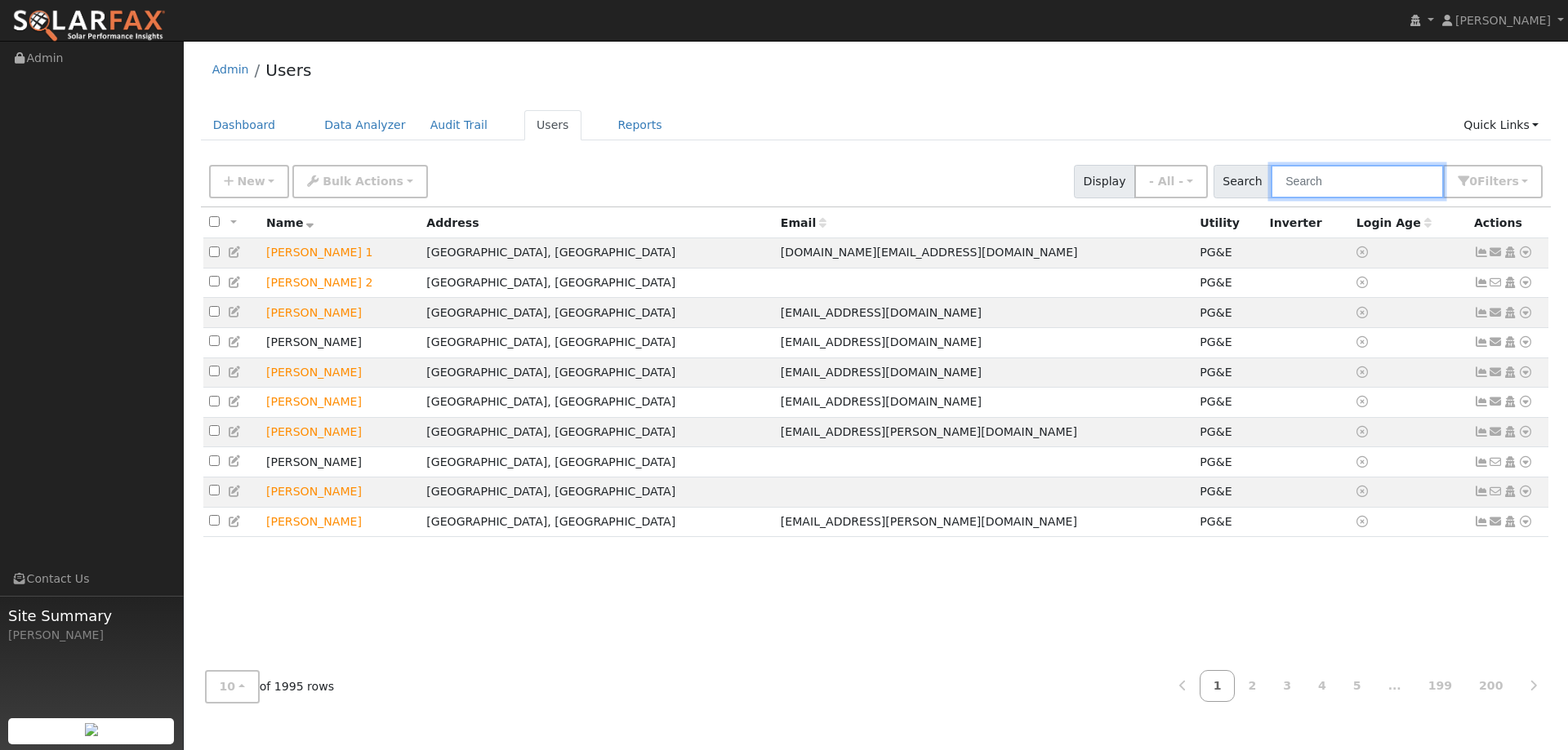
click at [1349, 186] on input "text" at bounding box center [1357, 181] width 173 height 33
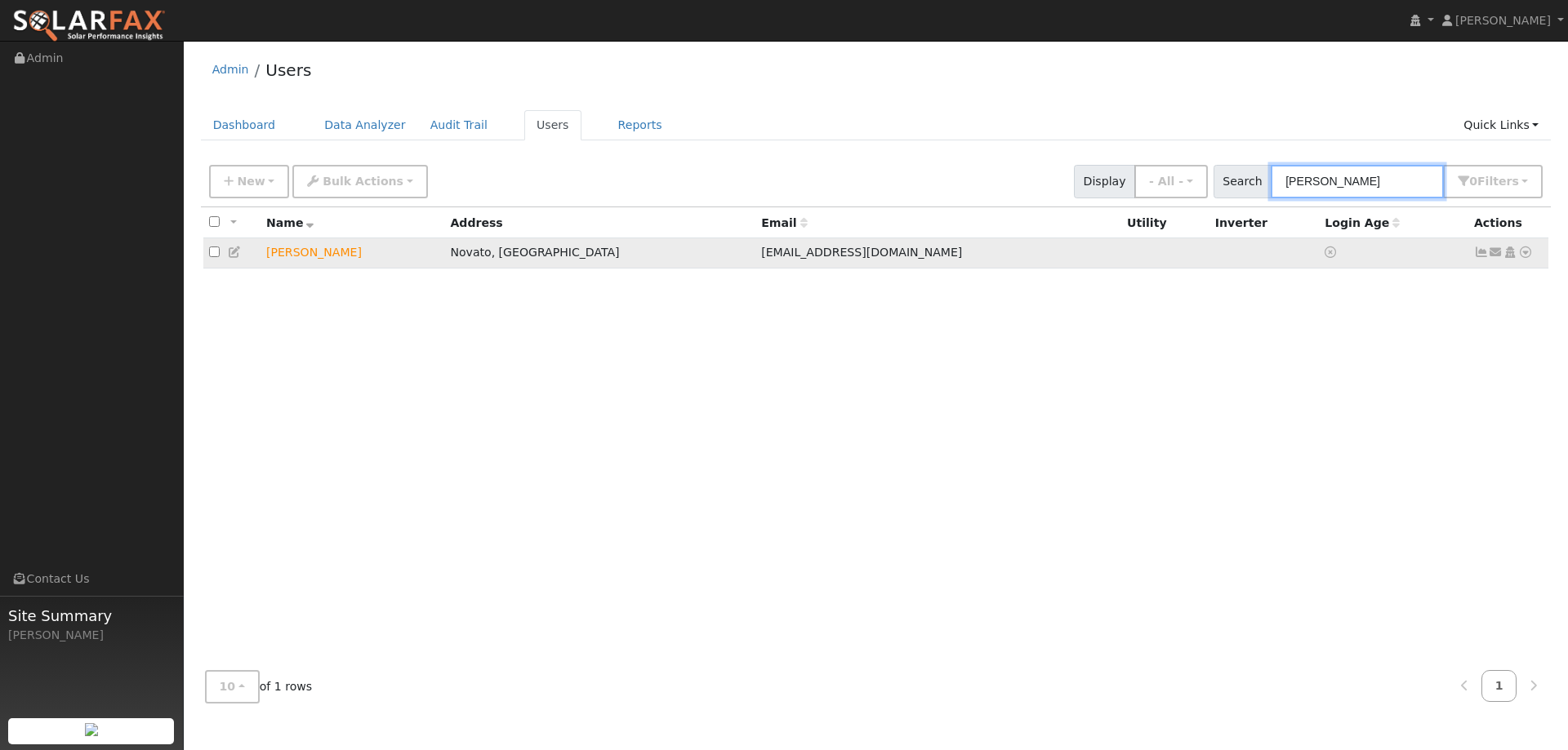
type input "Dauray"
drag, startPoint x: 1530, startPoint y: 254, endPoint x: 1506, endPoint y: 273, distance: 30.6
click at [1530, 254] on icon at bounding box center [1525, 252] width 15 height 11
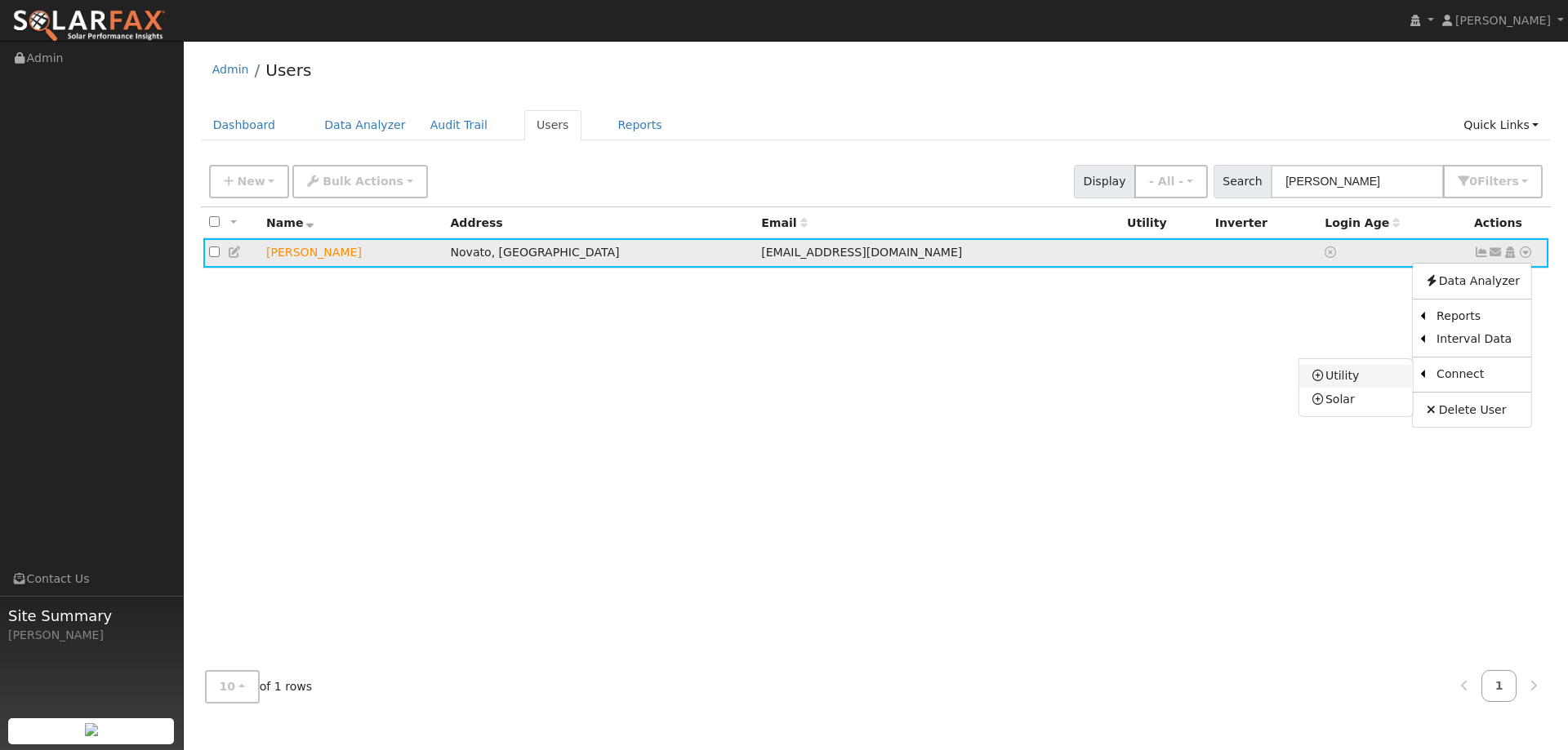
click at [1386, 369] on link "Utility" at bounding box center [1355, 376] width 114 height 23
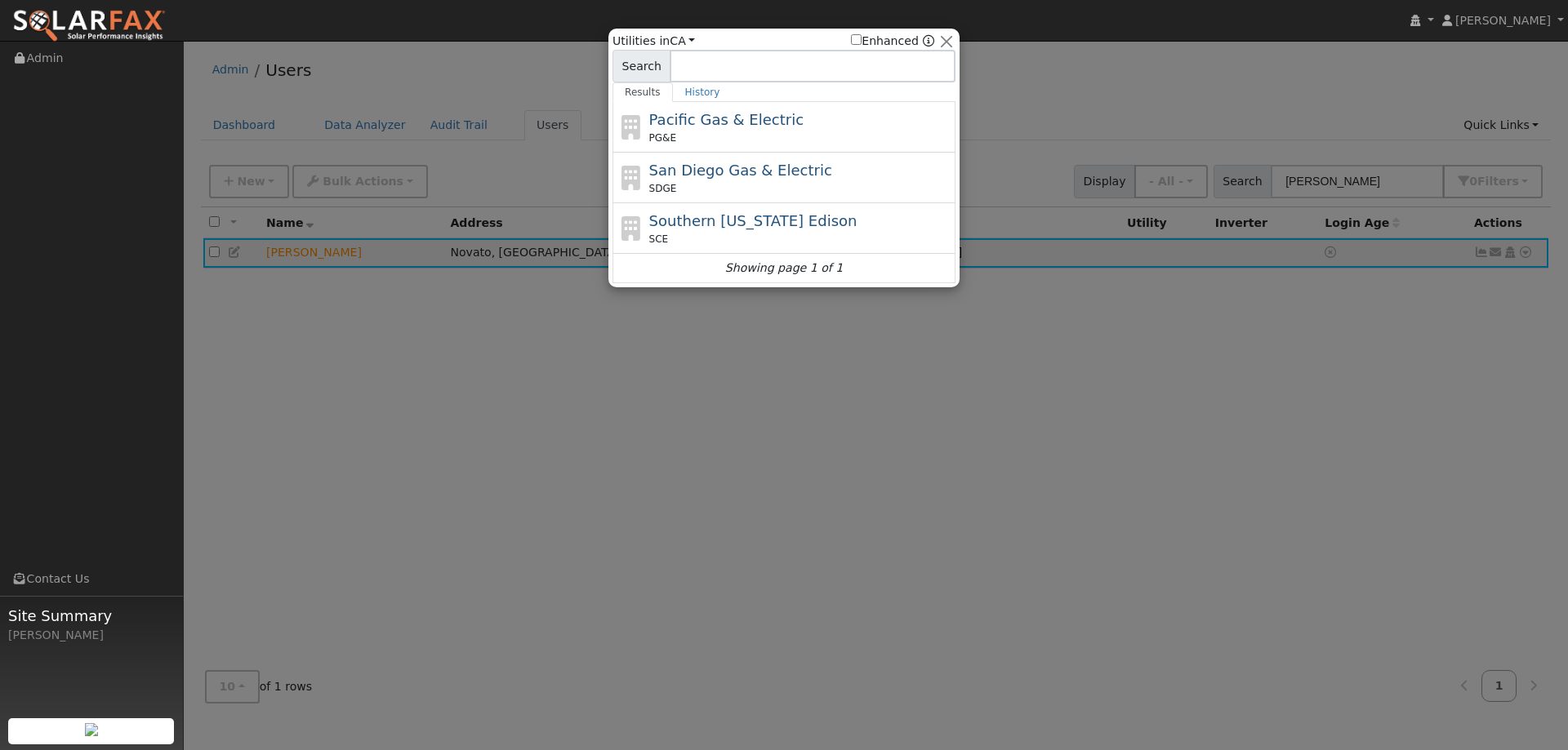
click at [848, 132] on div "PG&E" at bounding box center [801, 137] width 303 height 15
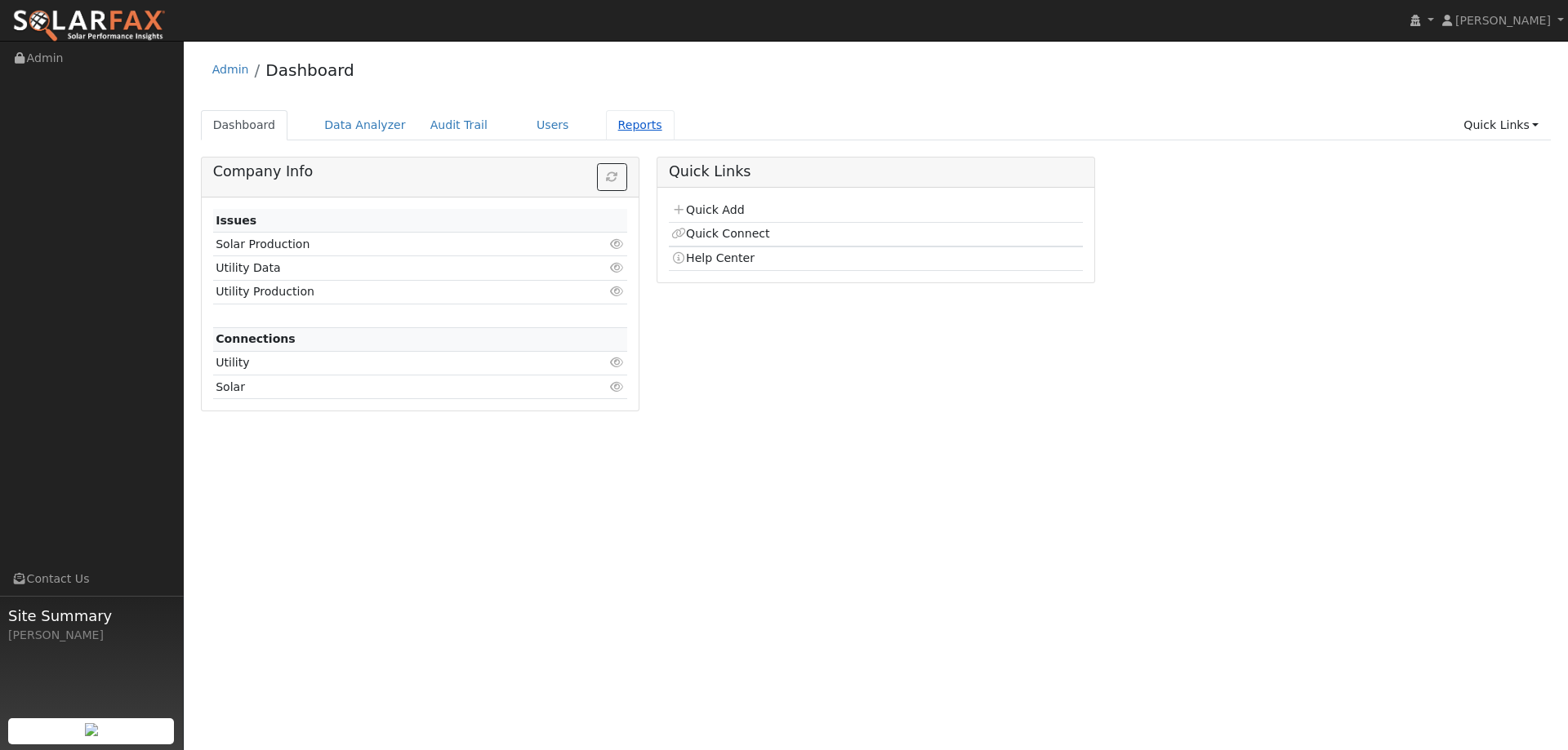
click at [606, 123] on link "Reports" at bounding box center [640, 125] width 68 height 30
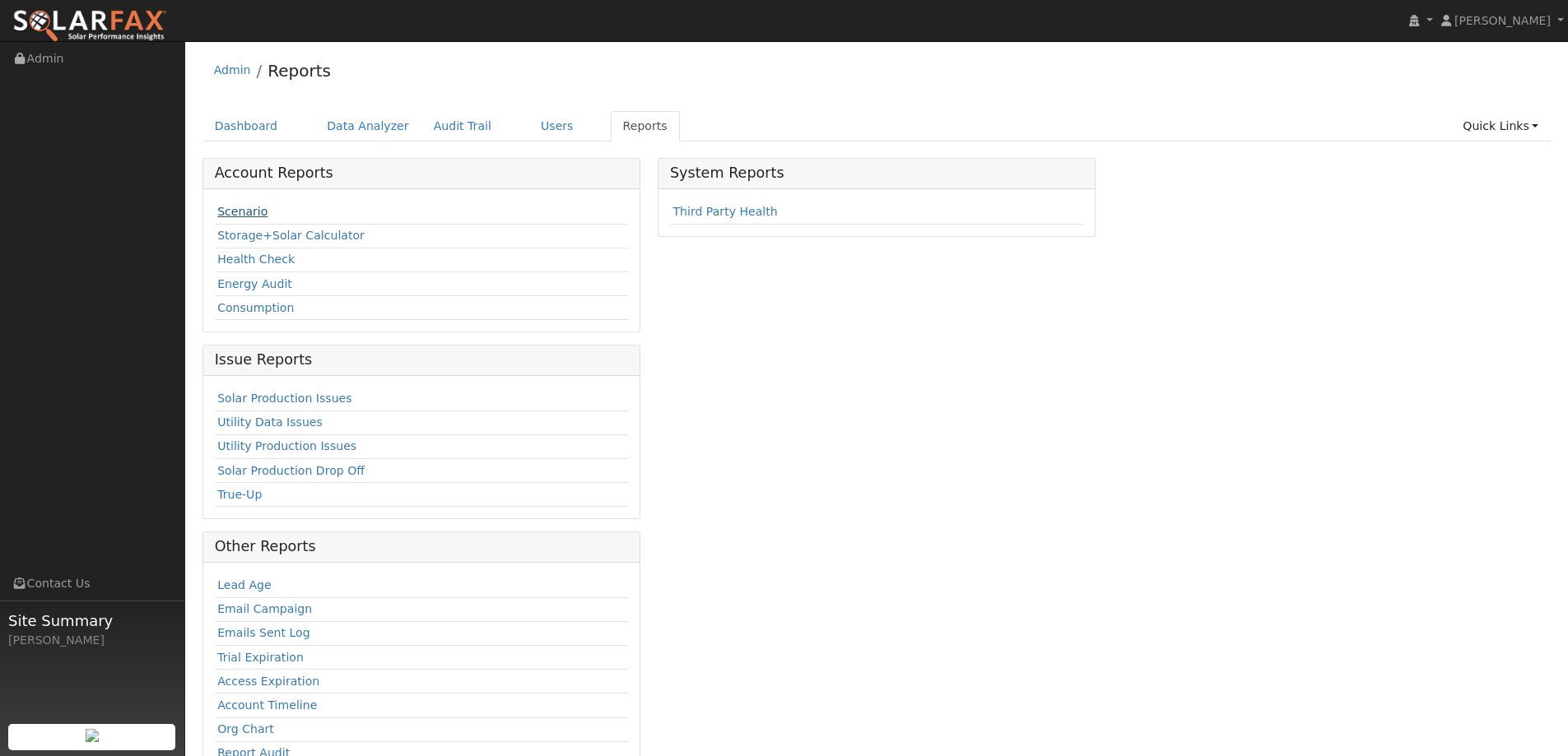
click at [239, 213] on link "Scenario" at bounding box center [243, 211] width 50 height 13
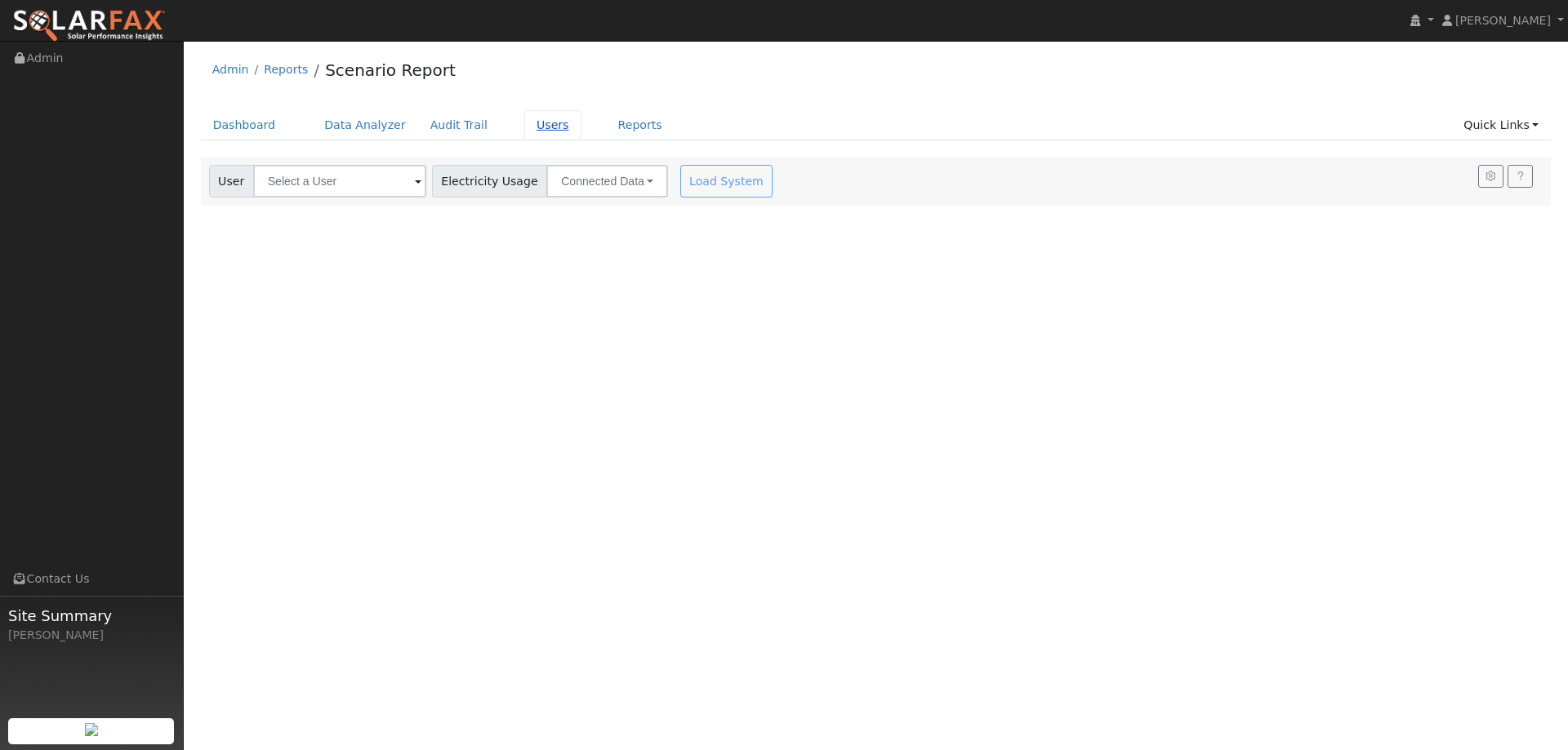
click at [533, 119] on link "Users" at bounding box center [552, 125] width 57 height 30
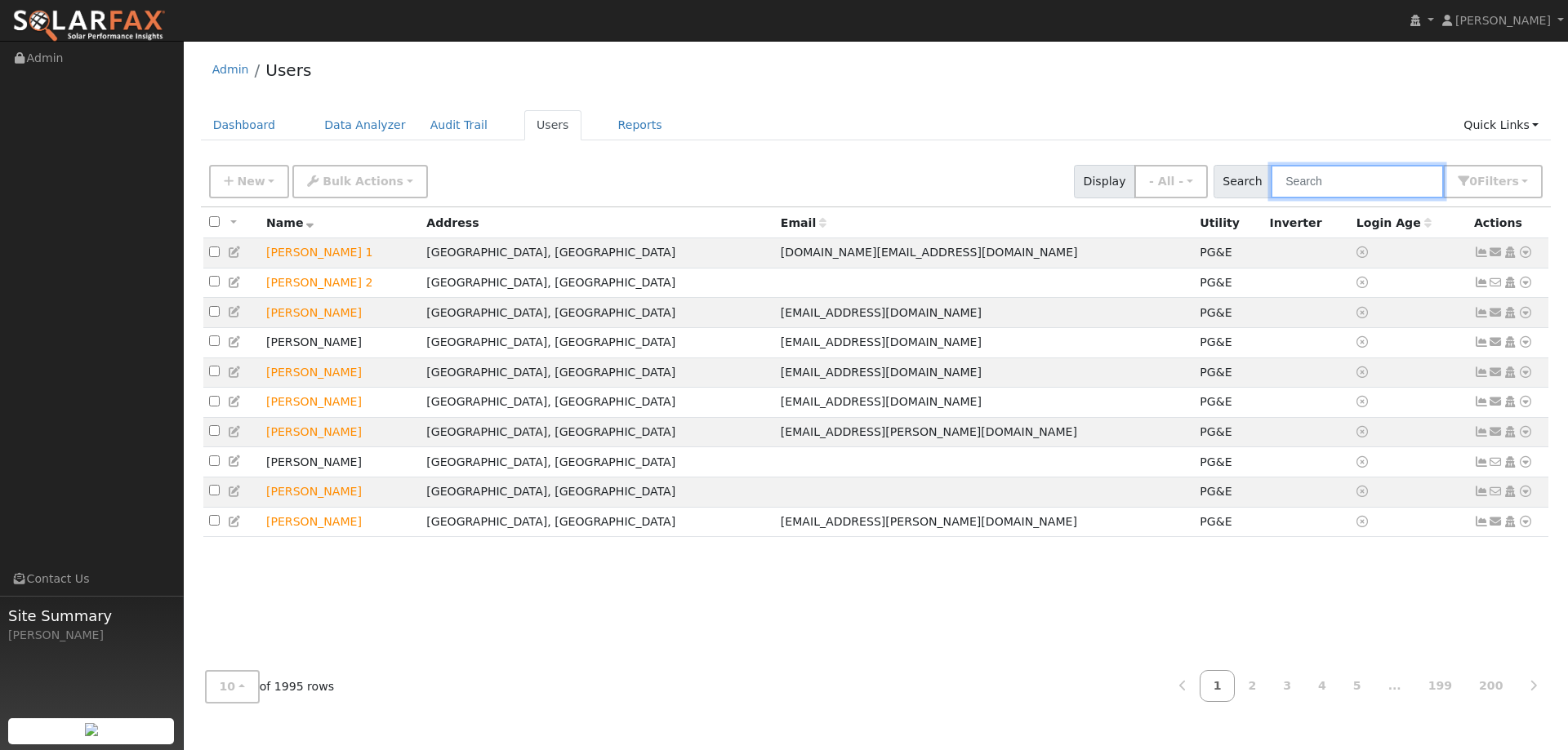
click at [1309, 192] on input "text" at bounding box center [1357, 181] width 173 height 33
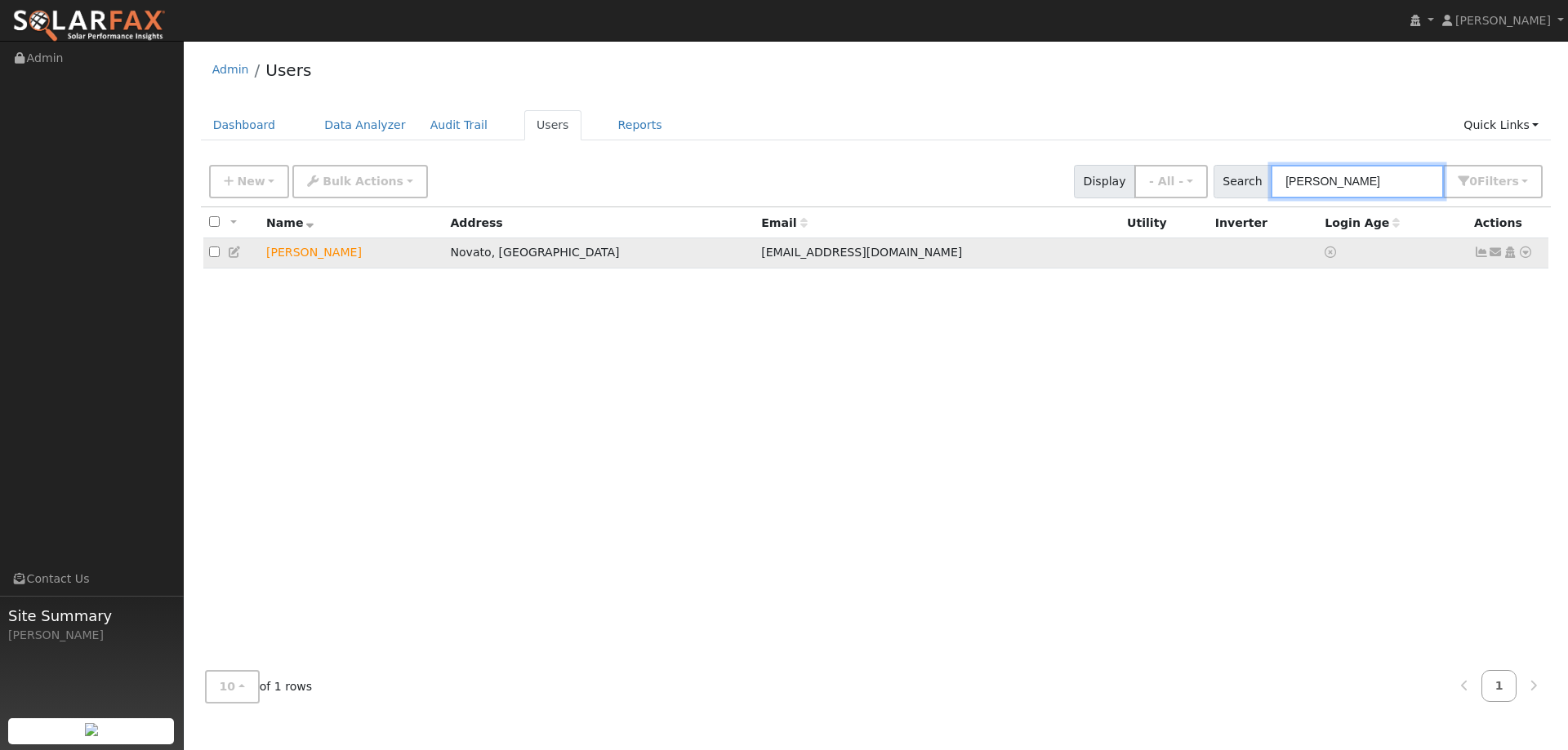
type input "Dauray"
click at [1526, 252] on icon at bounding box center [1525, 252] width 15 height 11
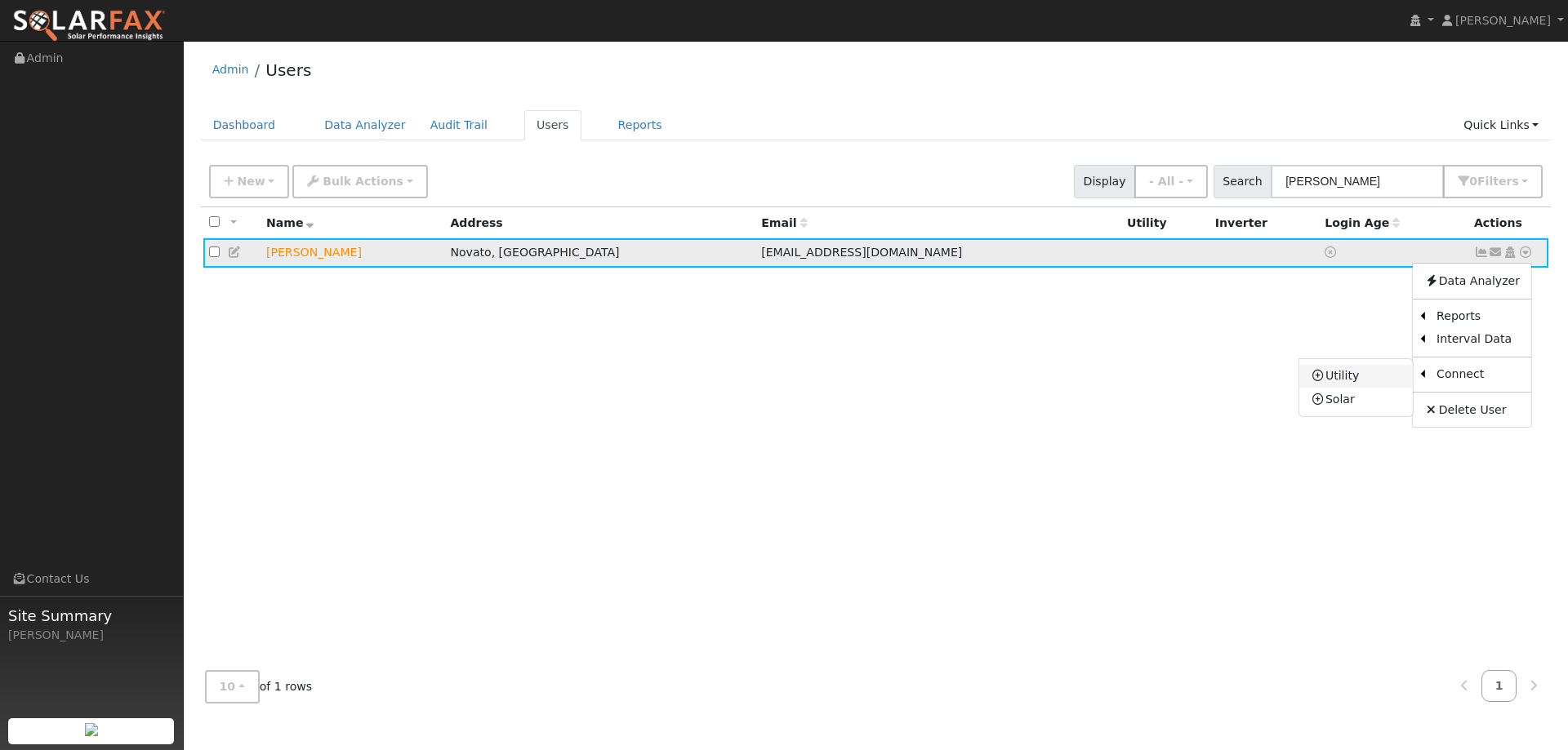
click at [1377, 377] on link "Utility" at bounding box center [1355, 376] width 114 height 23
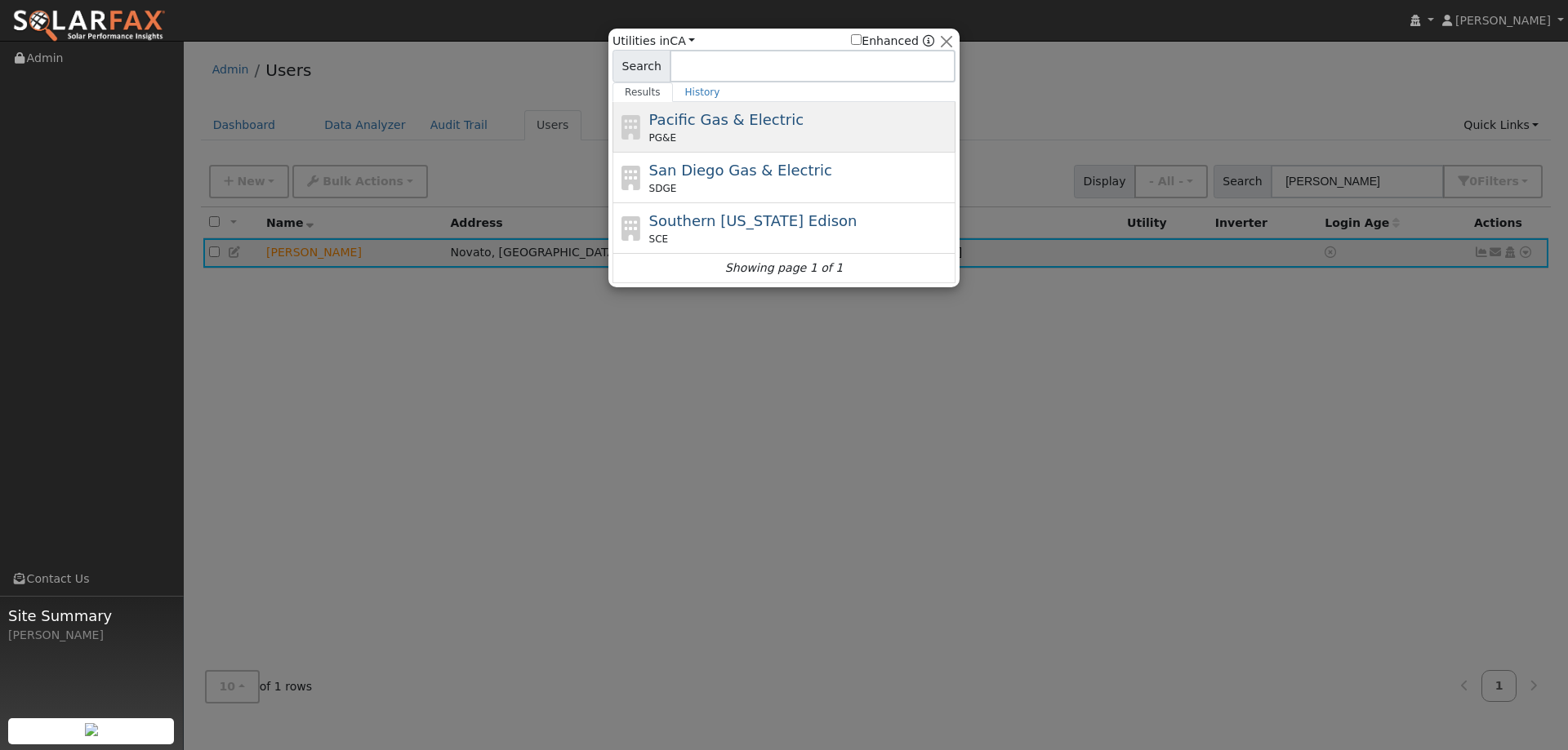
click at [801, 121] on div "Pacific Gas & Electric PG&E" at bounding box center [801, 126] width 303 height 37
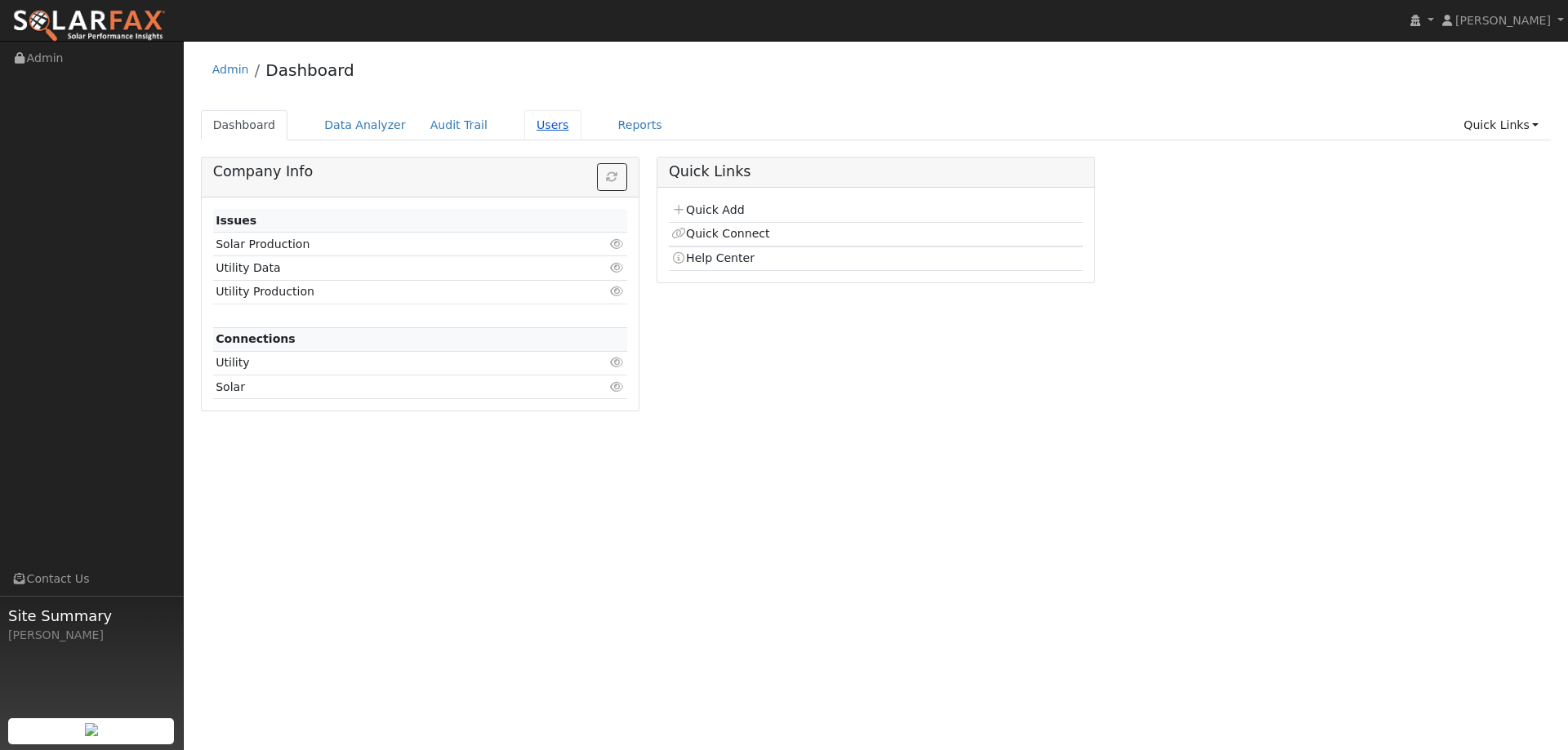
click at [528, 131] on link "Users" at bounding box center [552, 125] width 57 height 30
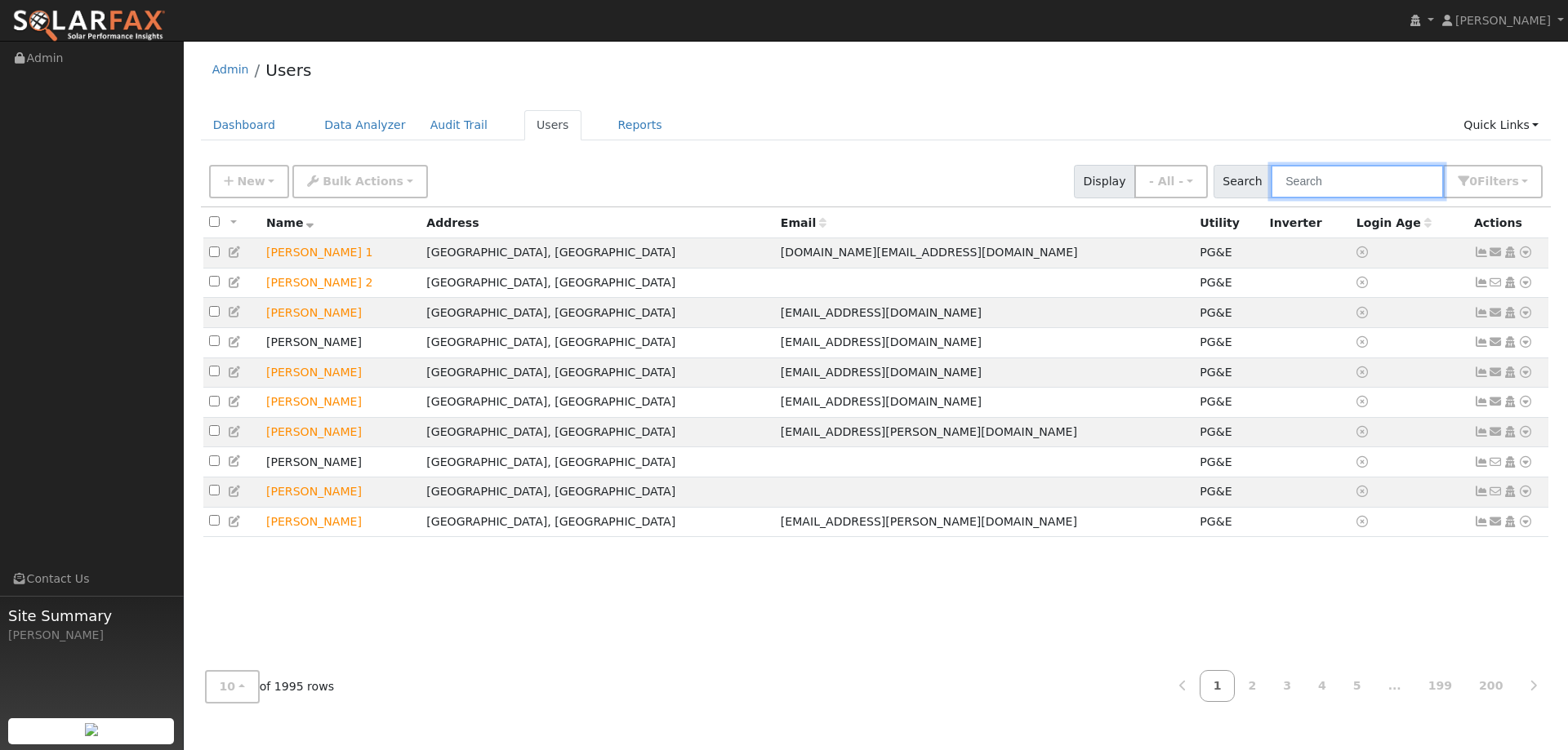
click at [1305, 183] on input "text" at bounding box center [1357, 181] width 173 height 33
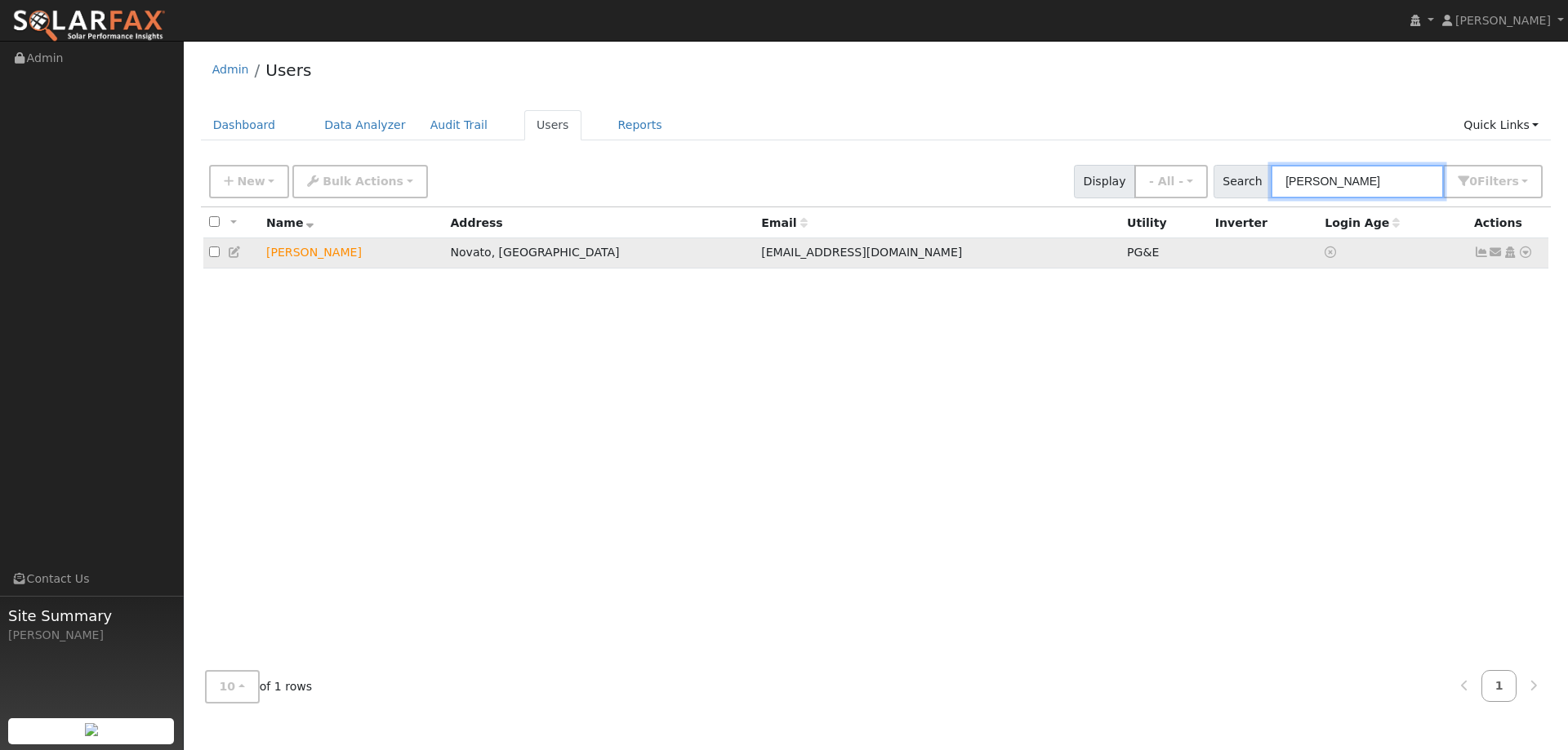
type input "[PERSON_NAME]"
click at [1524, 254] on icon at bounding box center [1525, 252] width 15 height 11
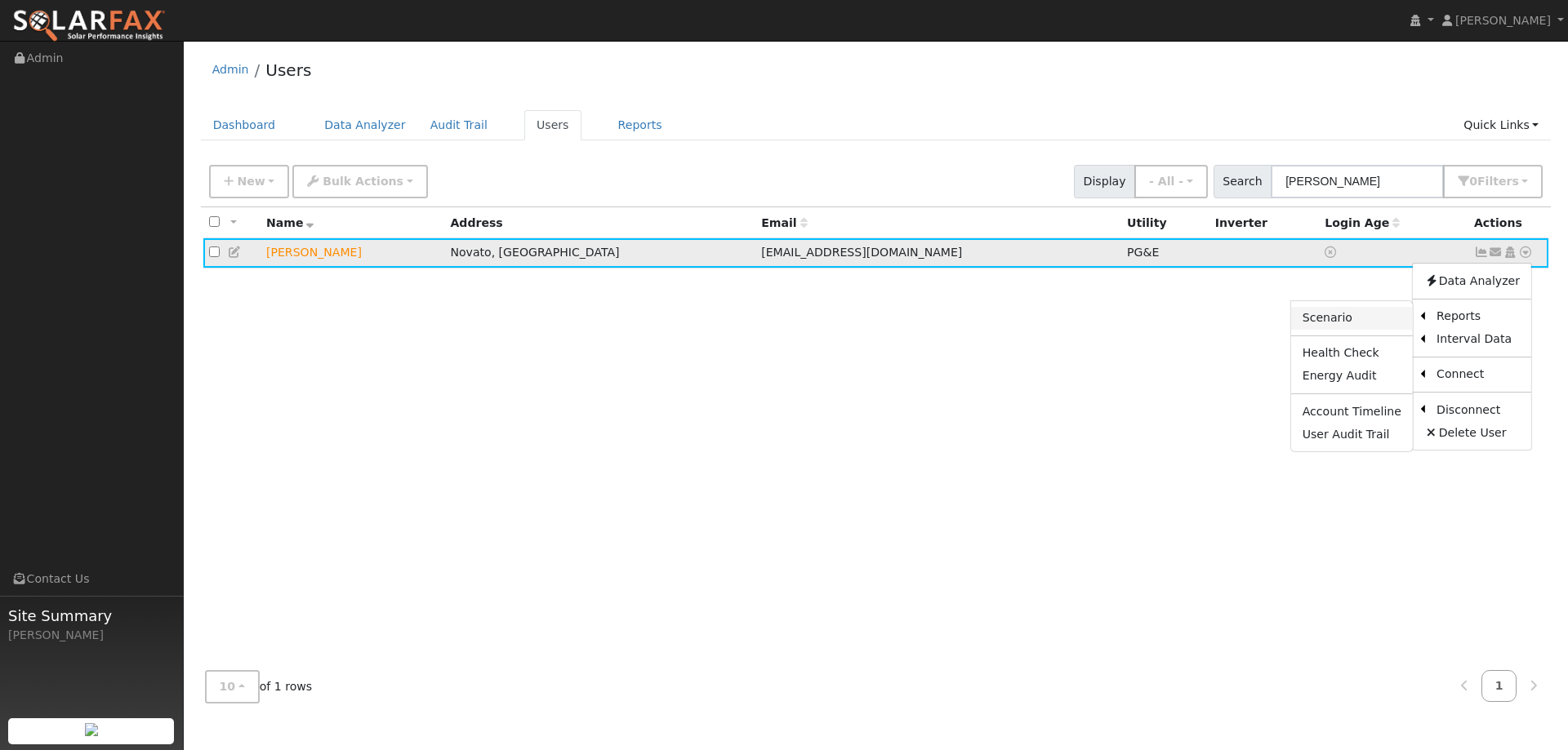
click at [1385, 323] on link "Scenario" at bounding box center [1352, 318] width 122 height 23
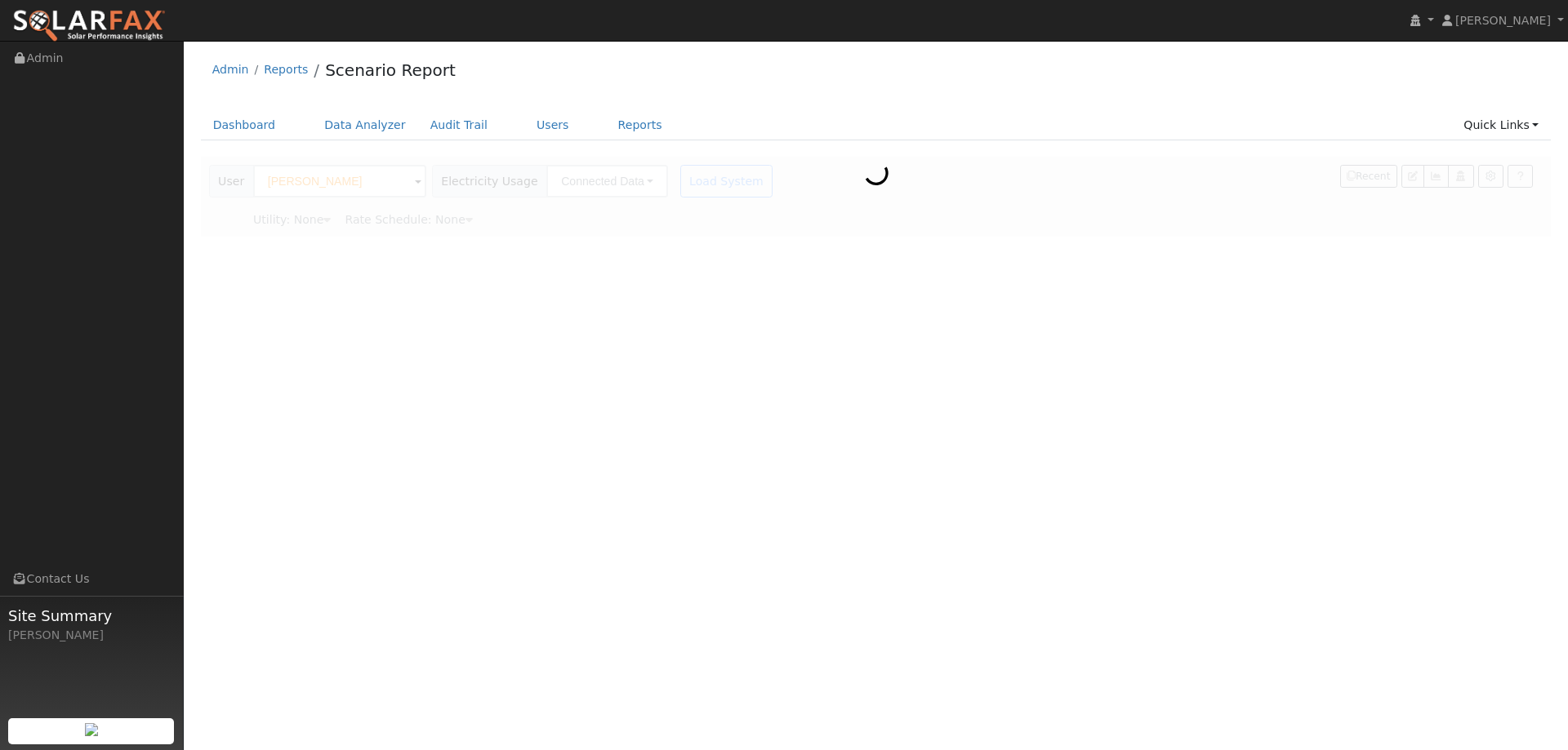
type input "Pacific Gas & Electric"
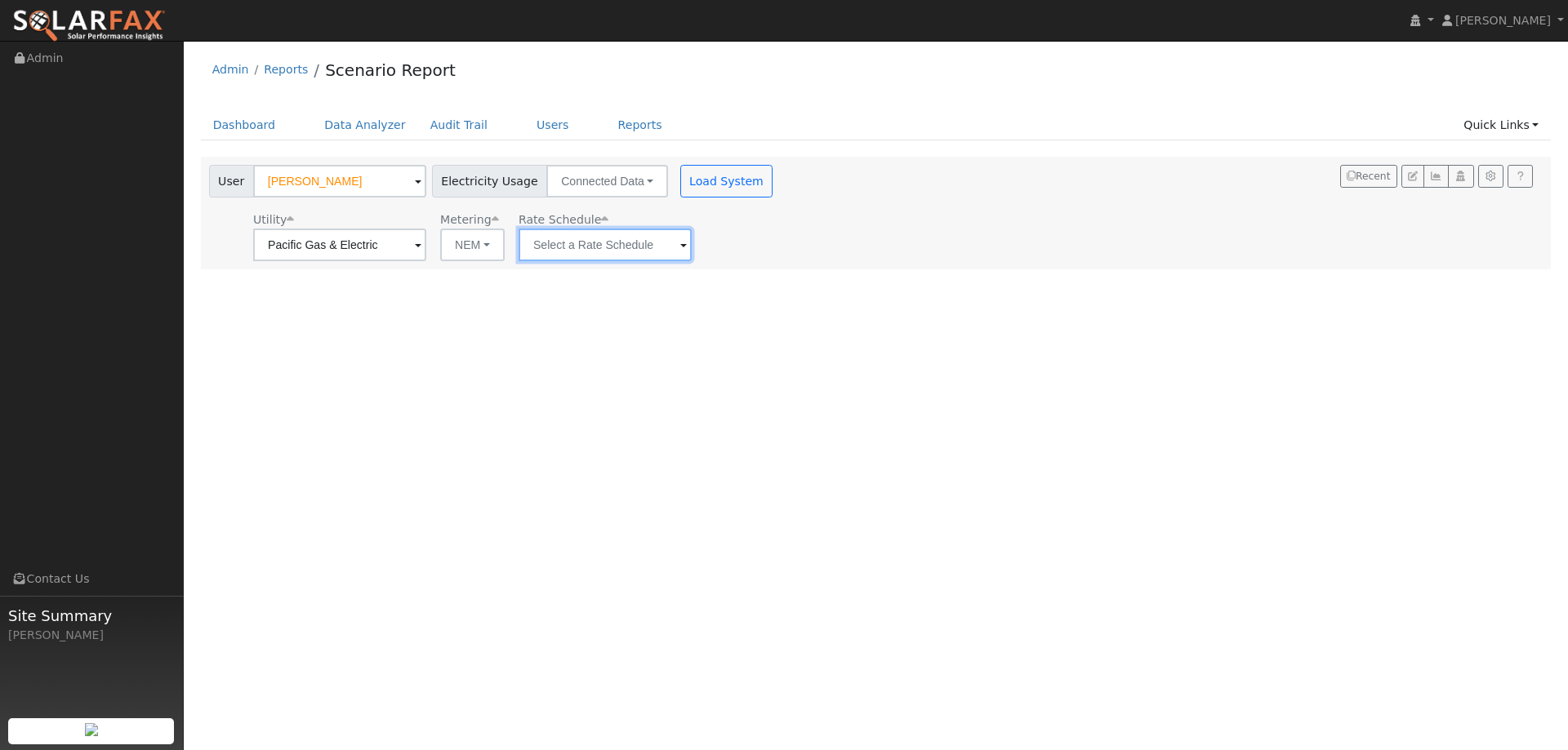
click at [632, 235] on input "text" at bounding box center [605, 245] width 173 height 32
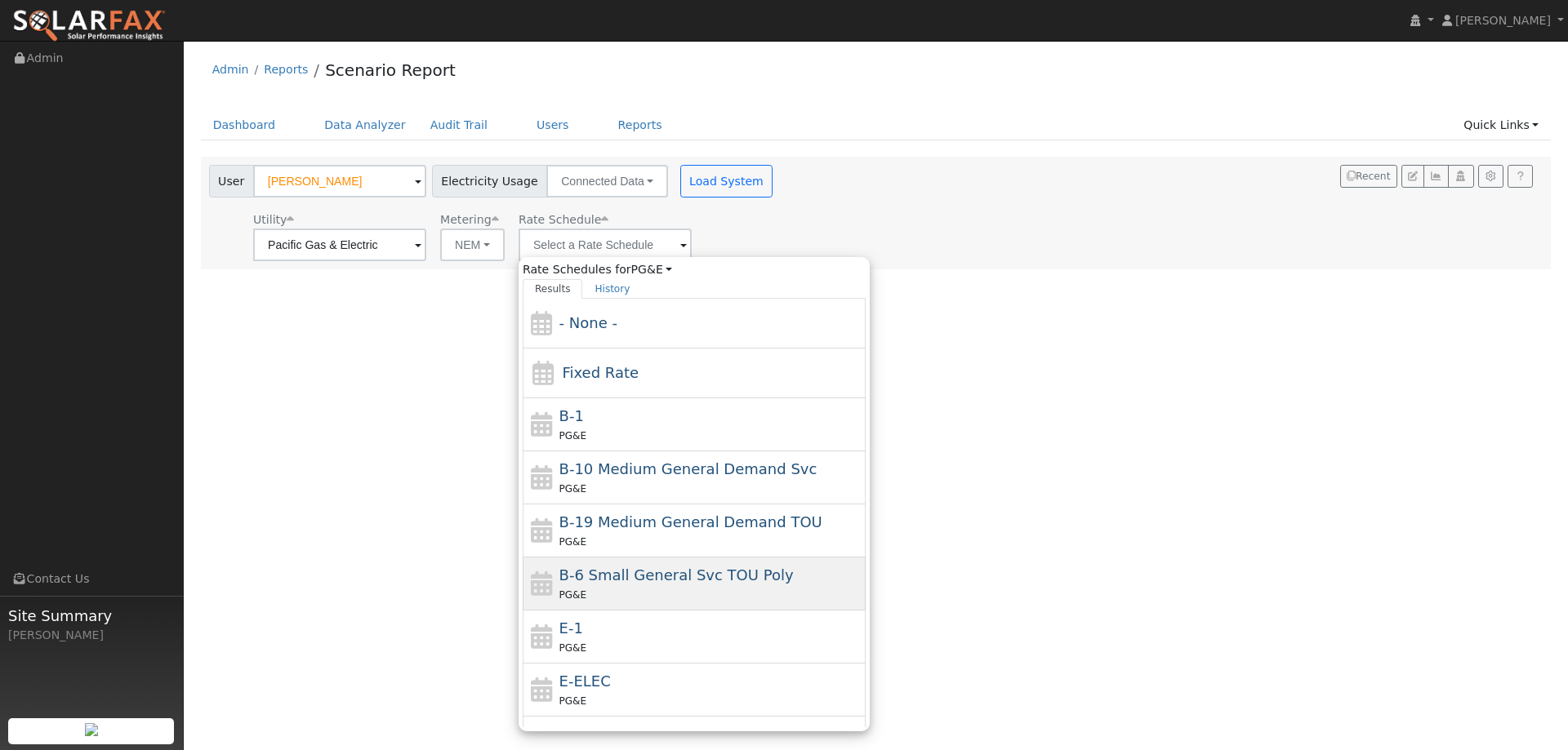
click at [709, 605] on div "B-6 Small General Svc TOU Poly PG&E" at bounding box center [694, 584] width 343 height 53
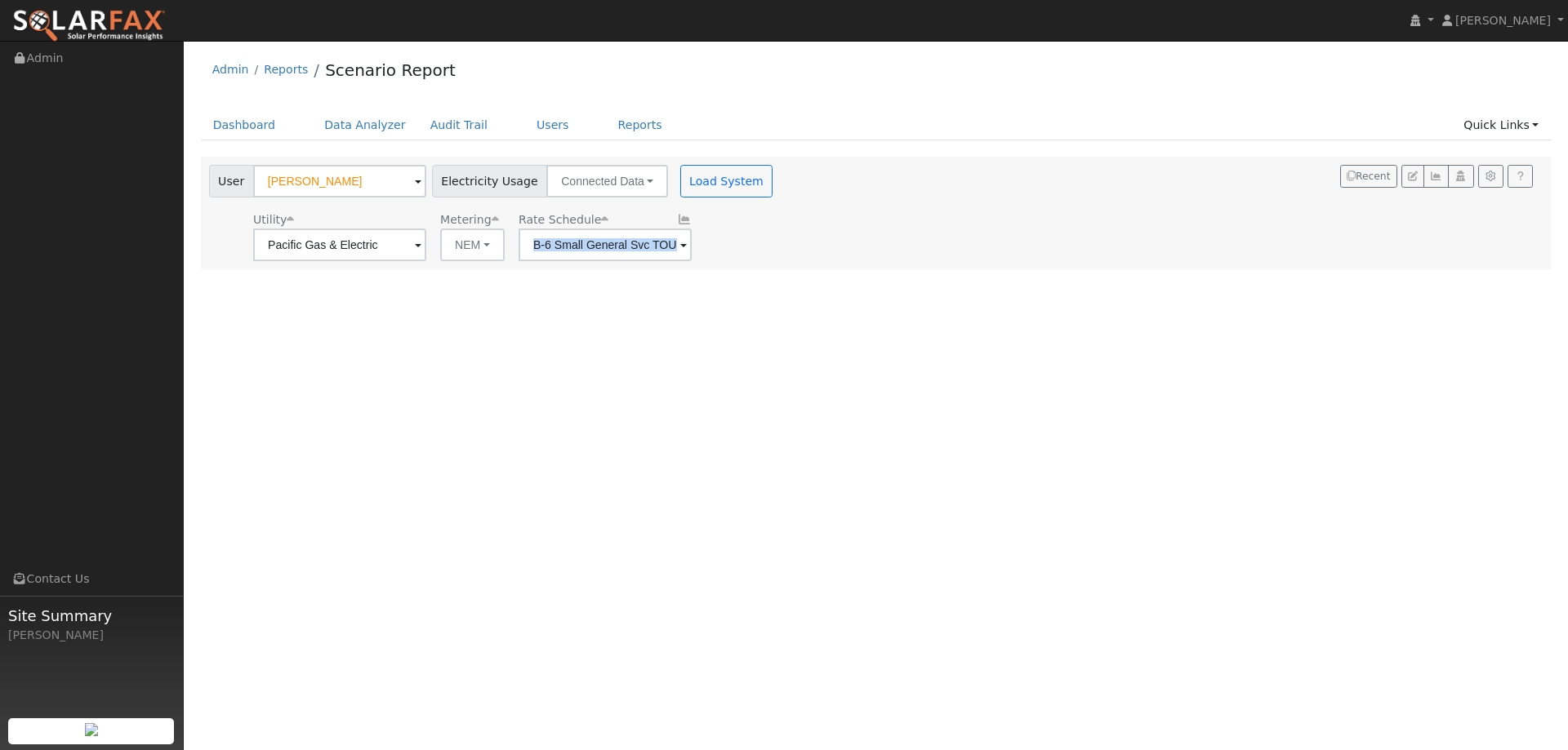
click at [709, 605] on div "User Profile First name Last name Email Email Notifications No Emails No Emails…" at bounding box center [876, 395] width 1384 height 709
click at [632, 252] on input "B-6 Small General Svc TOU Poly" at bounding box center [605, 245] width 173 height 32
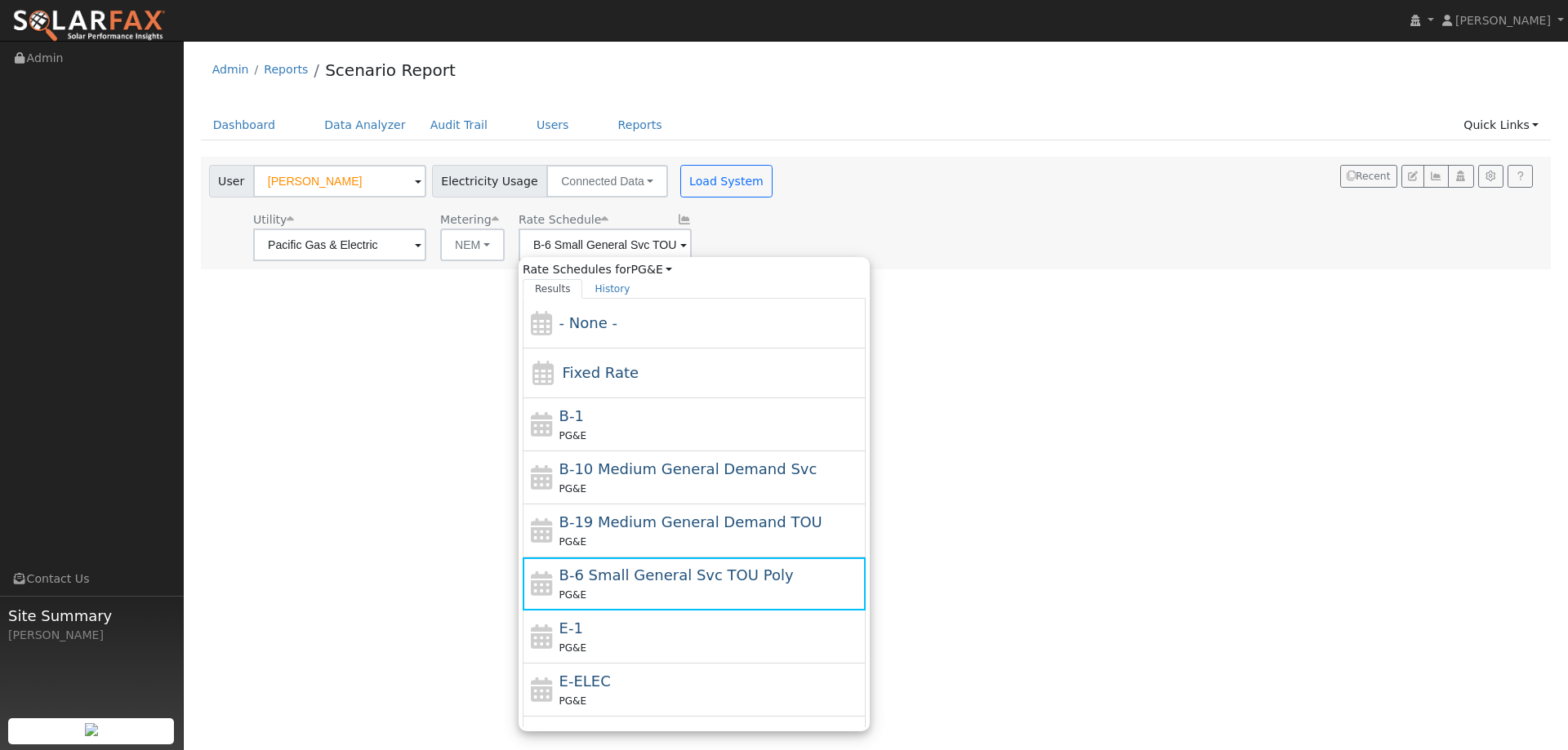
click at [650, 631] on div "E-1 PG&E" at bounding box center [710, 637] width 303 height 39
type input "E-1"
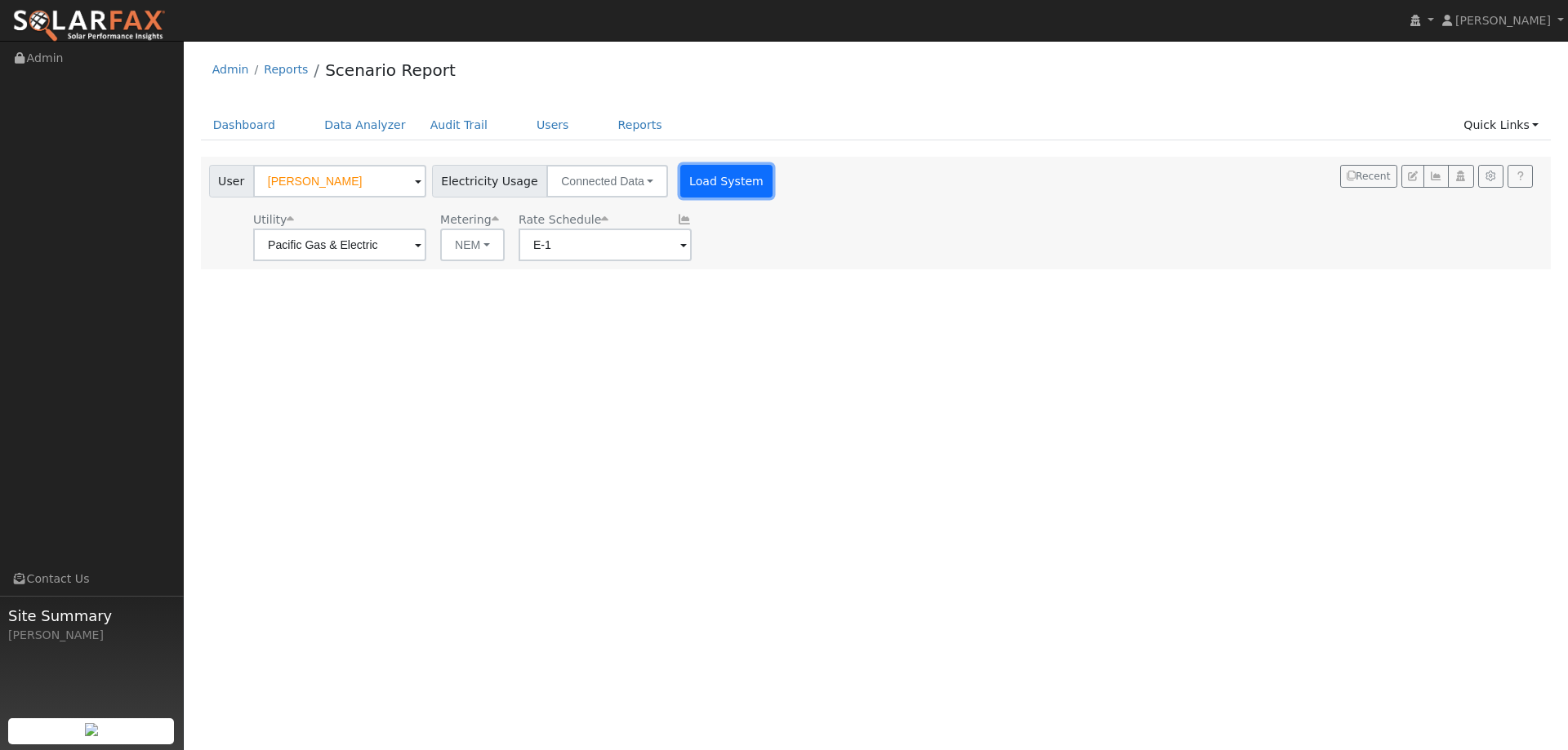
click at [721, 191] on button "Load System" at bounding box center [726, 181] width 93 height 32
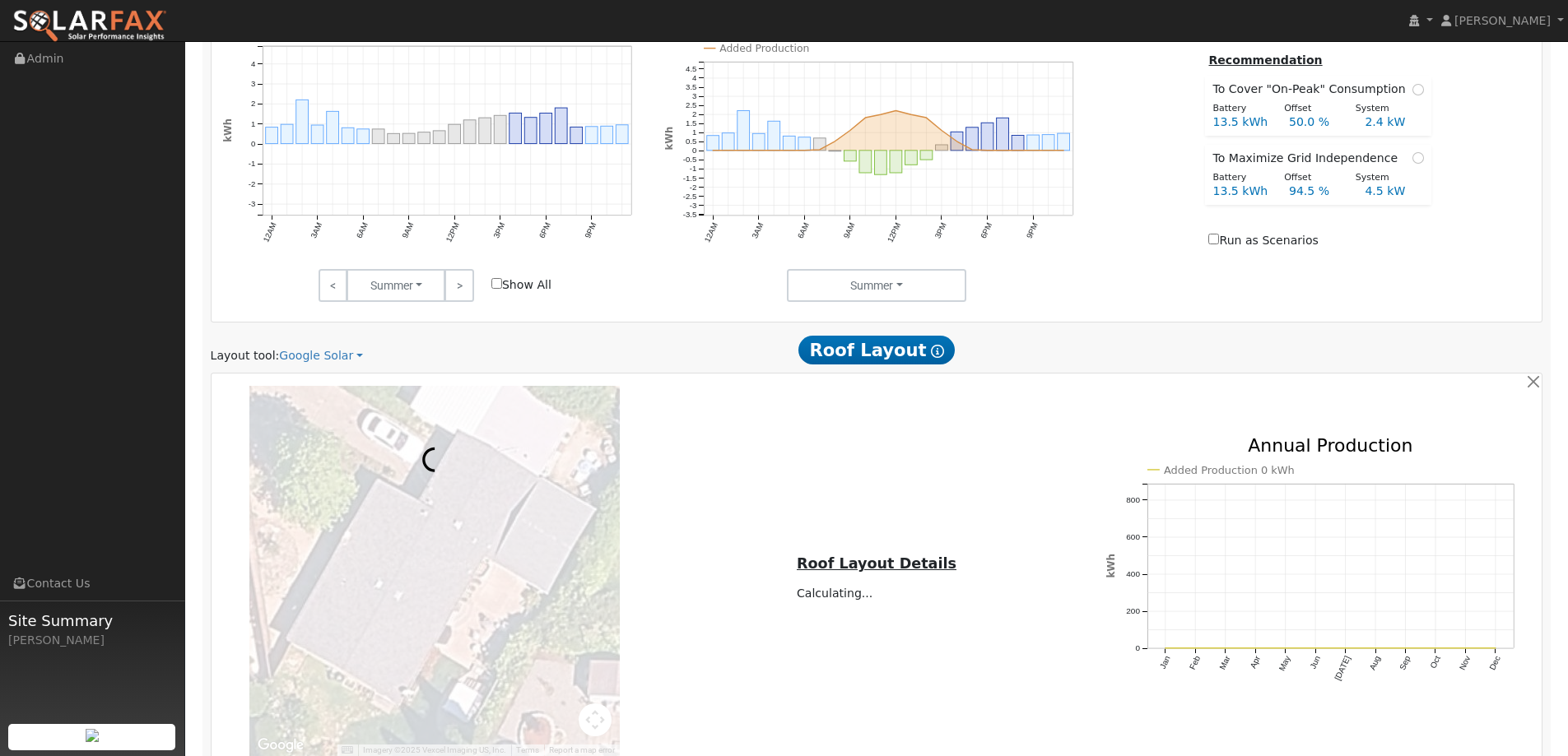
scroll to position [987, 0]
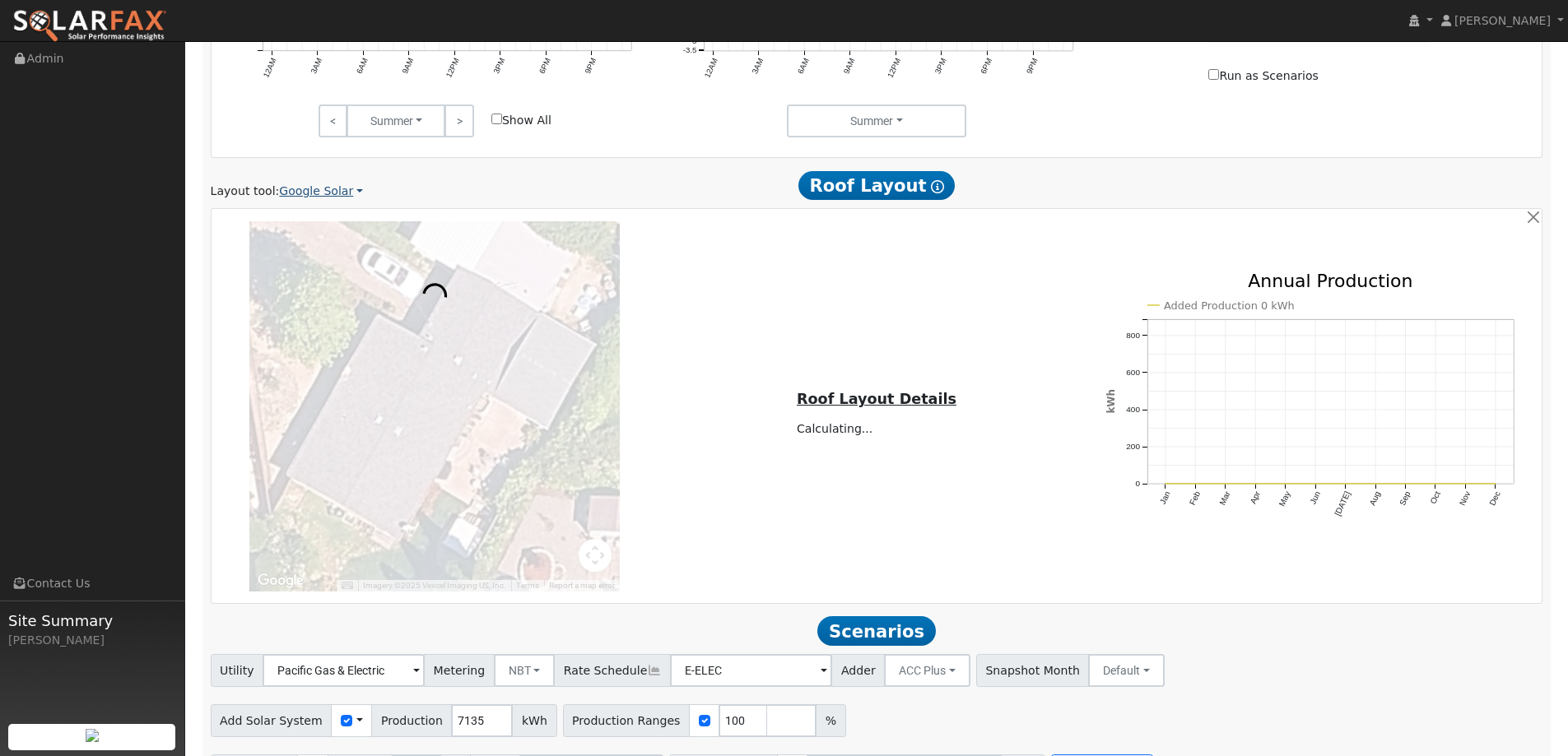
click at [340, 192] on link "Google Solar" at bounding box center [321, 191] width 84 height 17
click at [322, 264] on link "Aurora" at bounding box center [332, 267] width 114 height 23
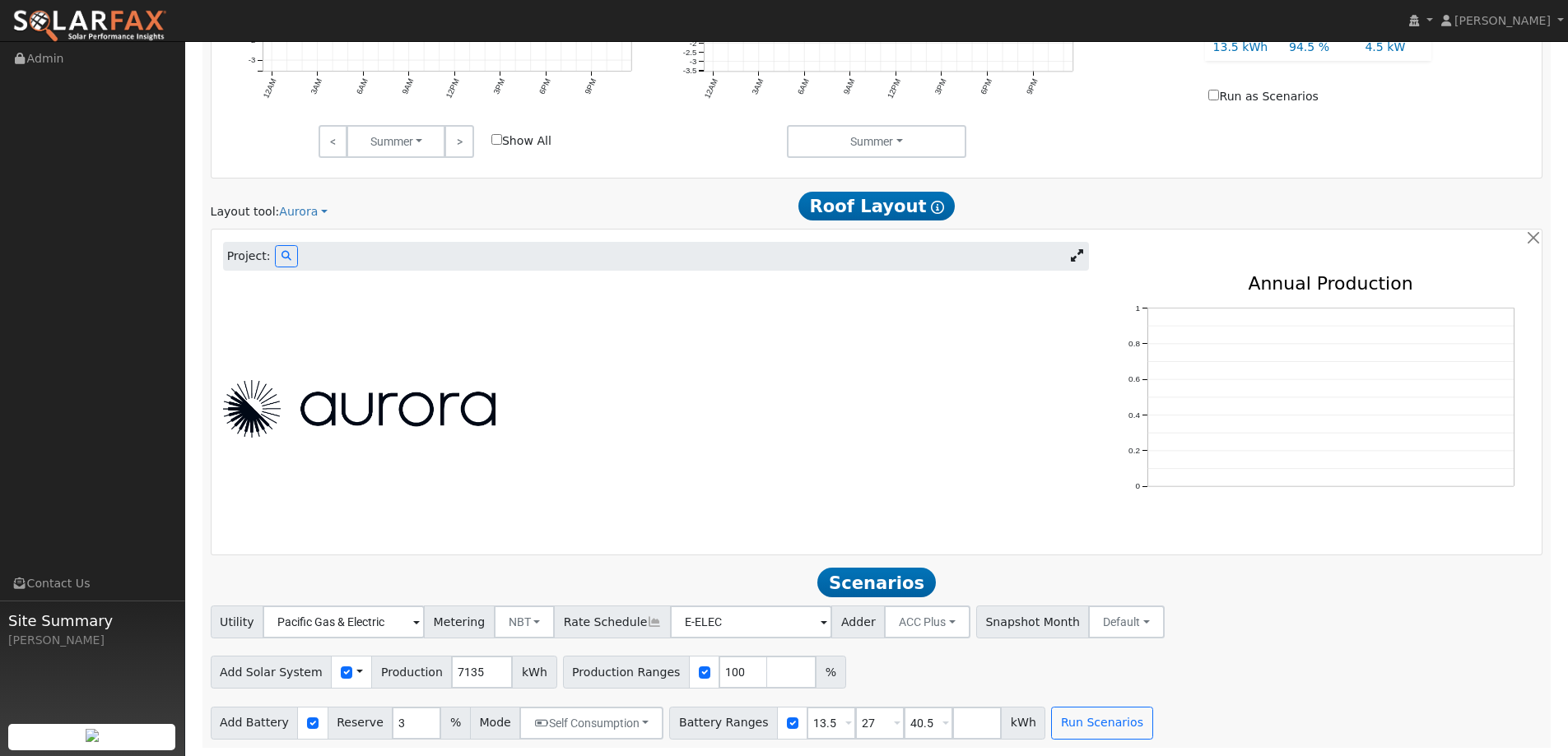
scroll to position [717, 0]
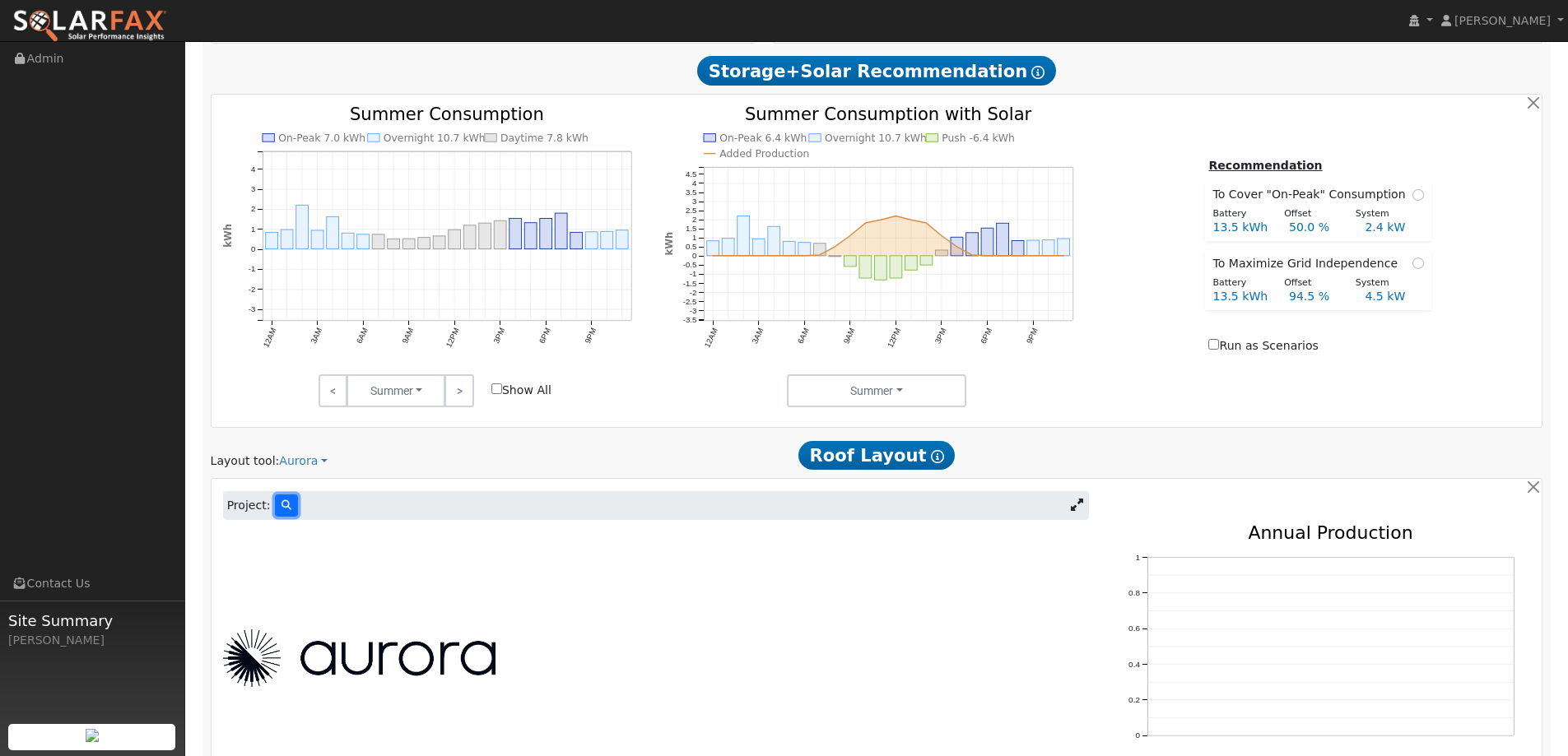
click at [281, 510] on icon at bounding box center [286, 505] width 9 height 9
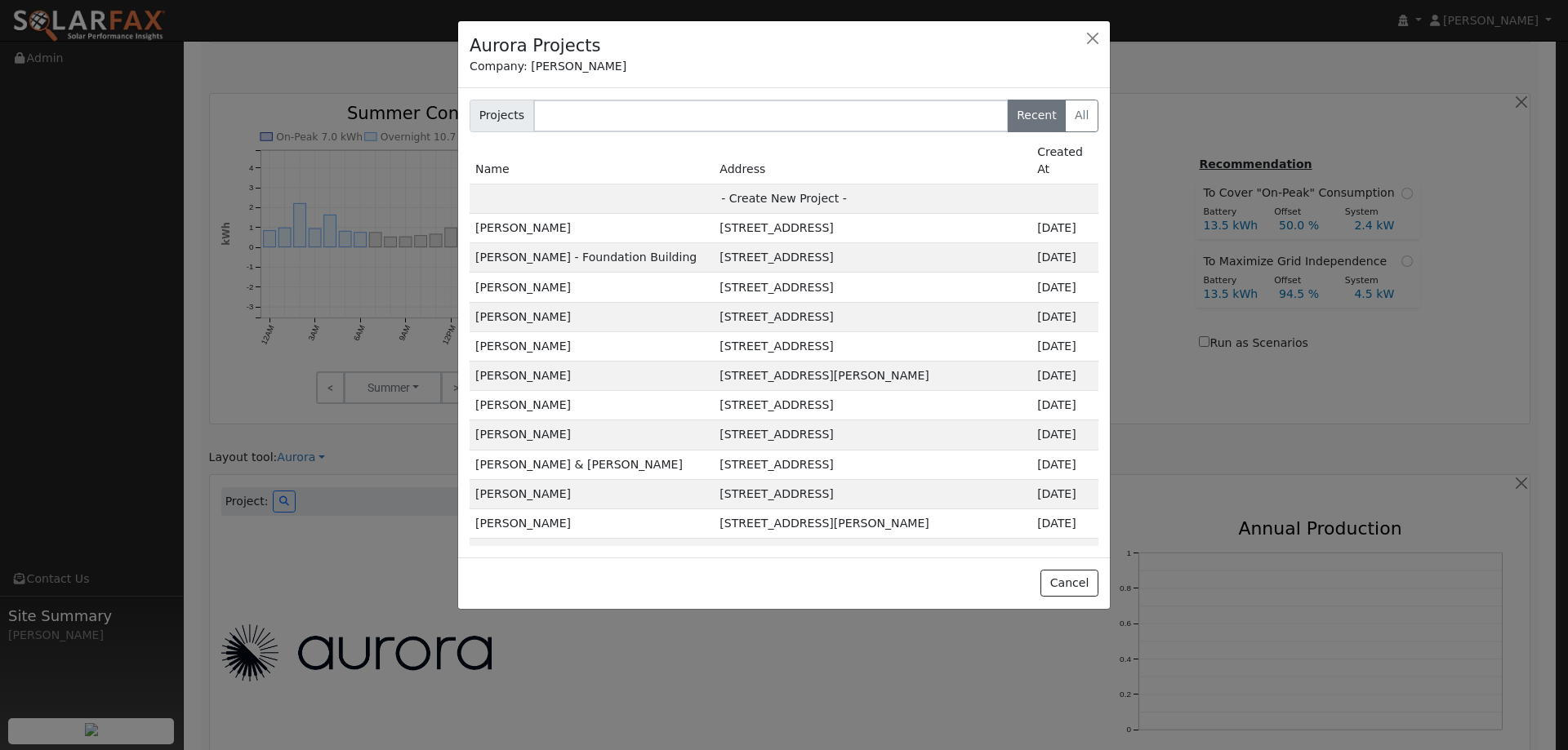
click at [777, 183] on td "- Create New Project -" at bounding box center [784, 198] width 629 height 29
type input "[PERSON_NAME]"
type input "750 Plaza Hermosa"
type input "Novato"
type input "CA"
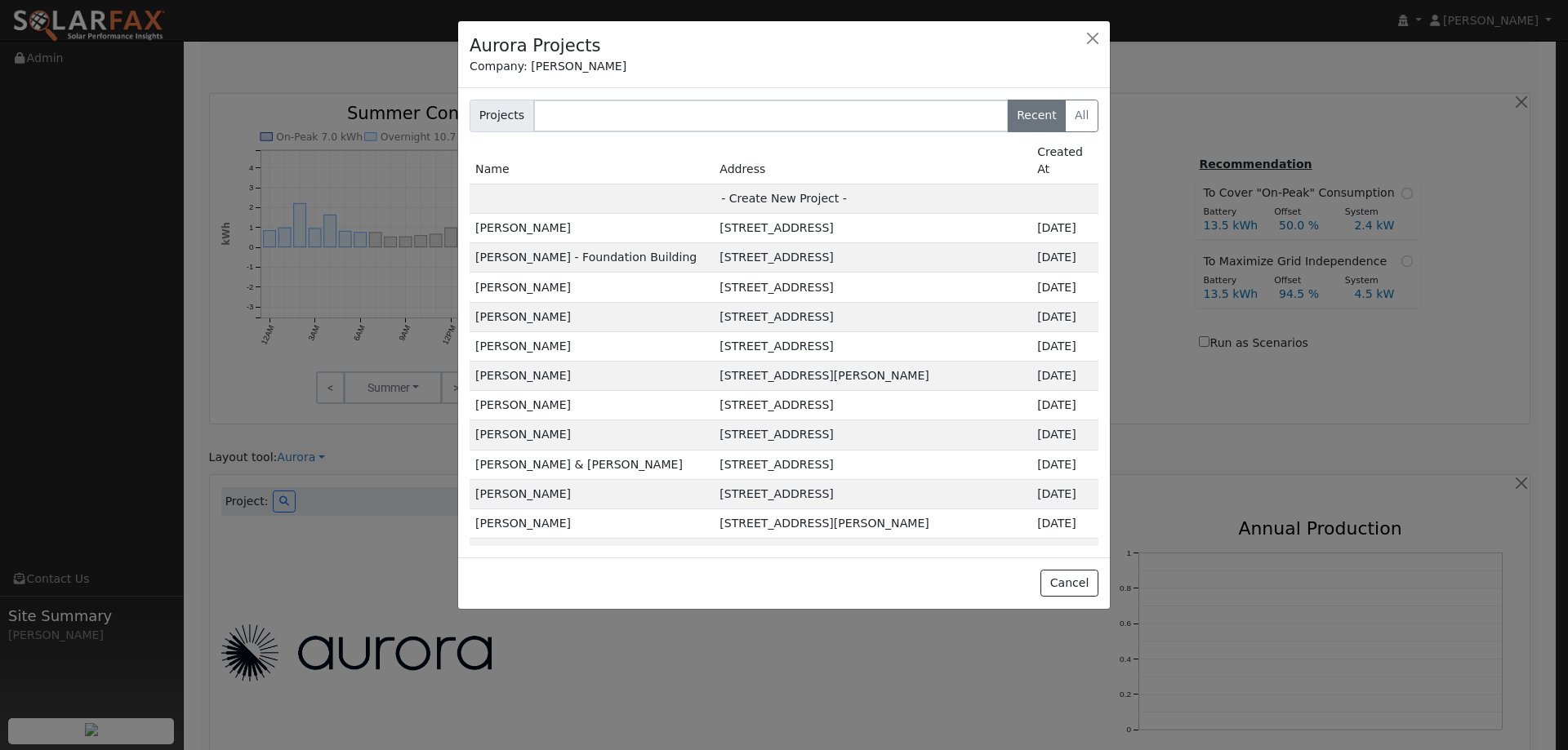
type input "94947"
type input "Design"
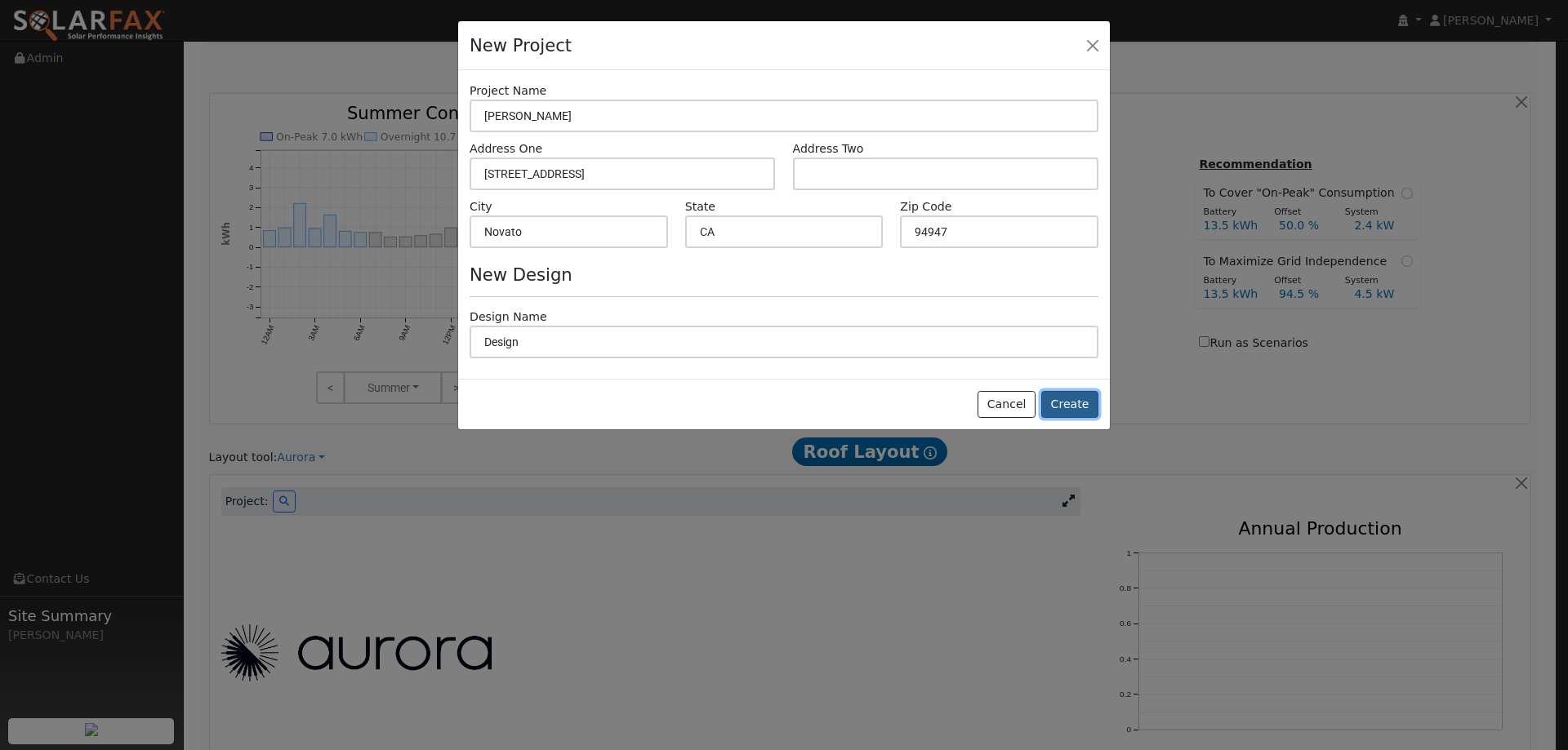
click at [1068, 405] on button "Create" at bounding box center [1070, 404] width 57 height 28
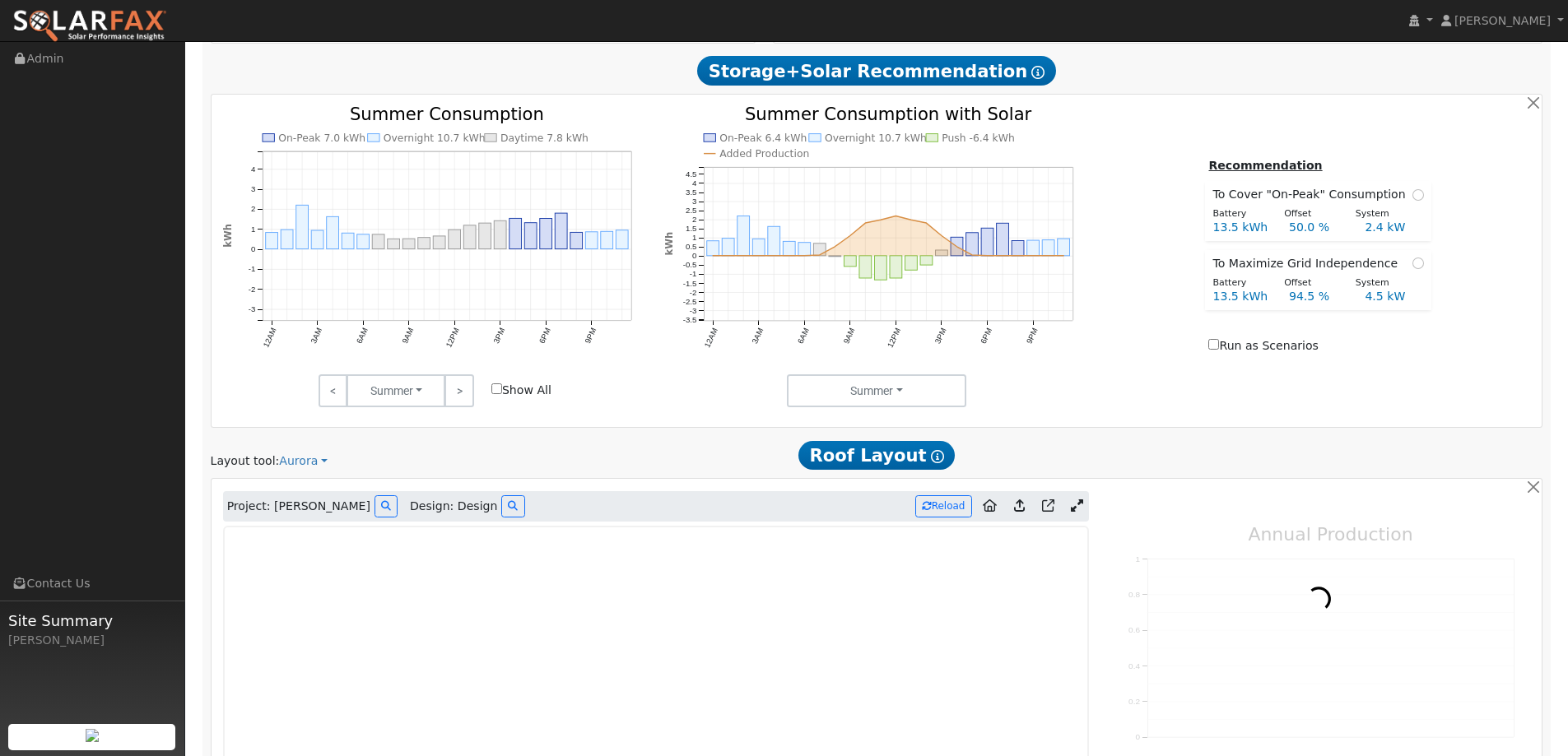
type input "0"
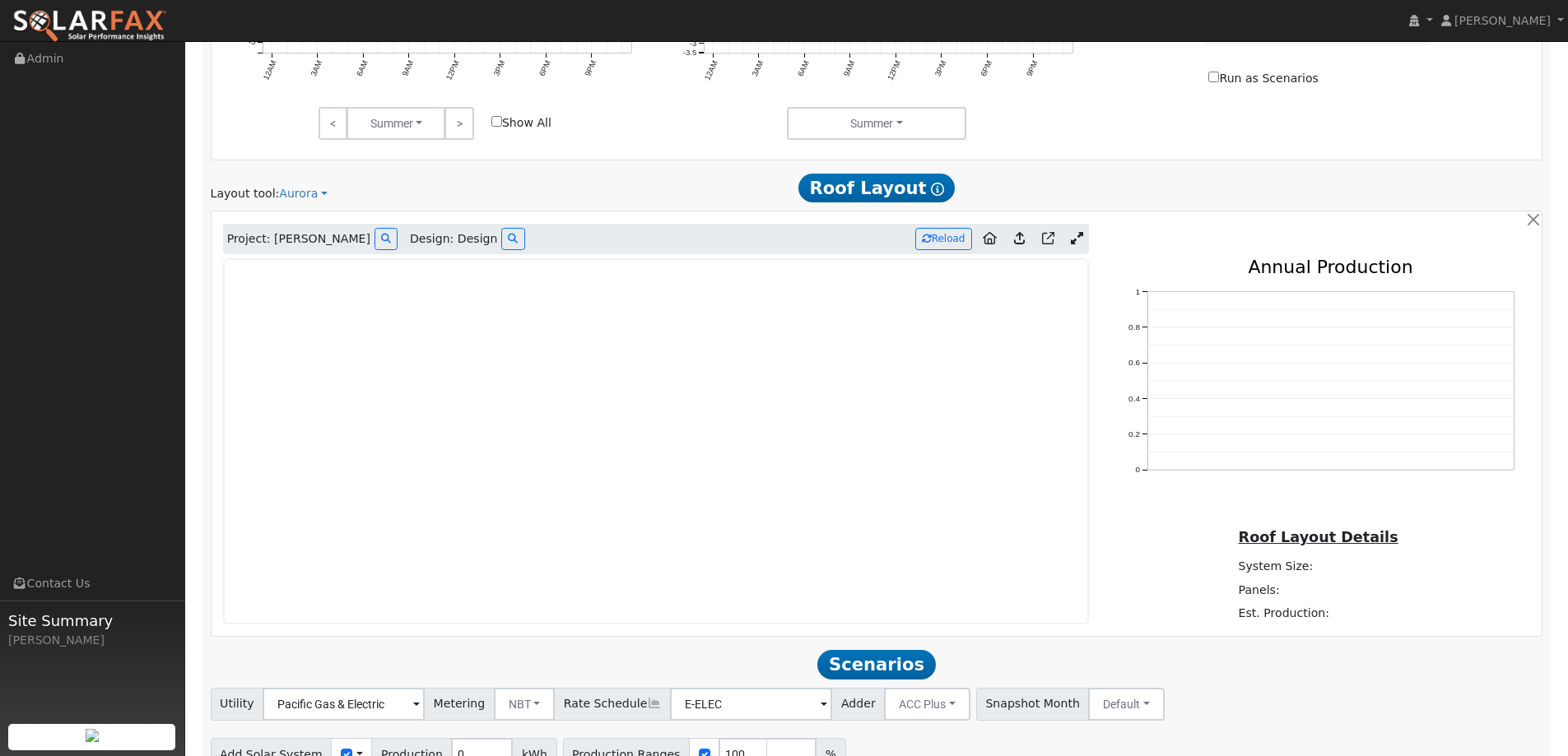
scroll to position [1067, 0]
